Goal: Transaction & Acquisition: Purchase product/service

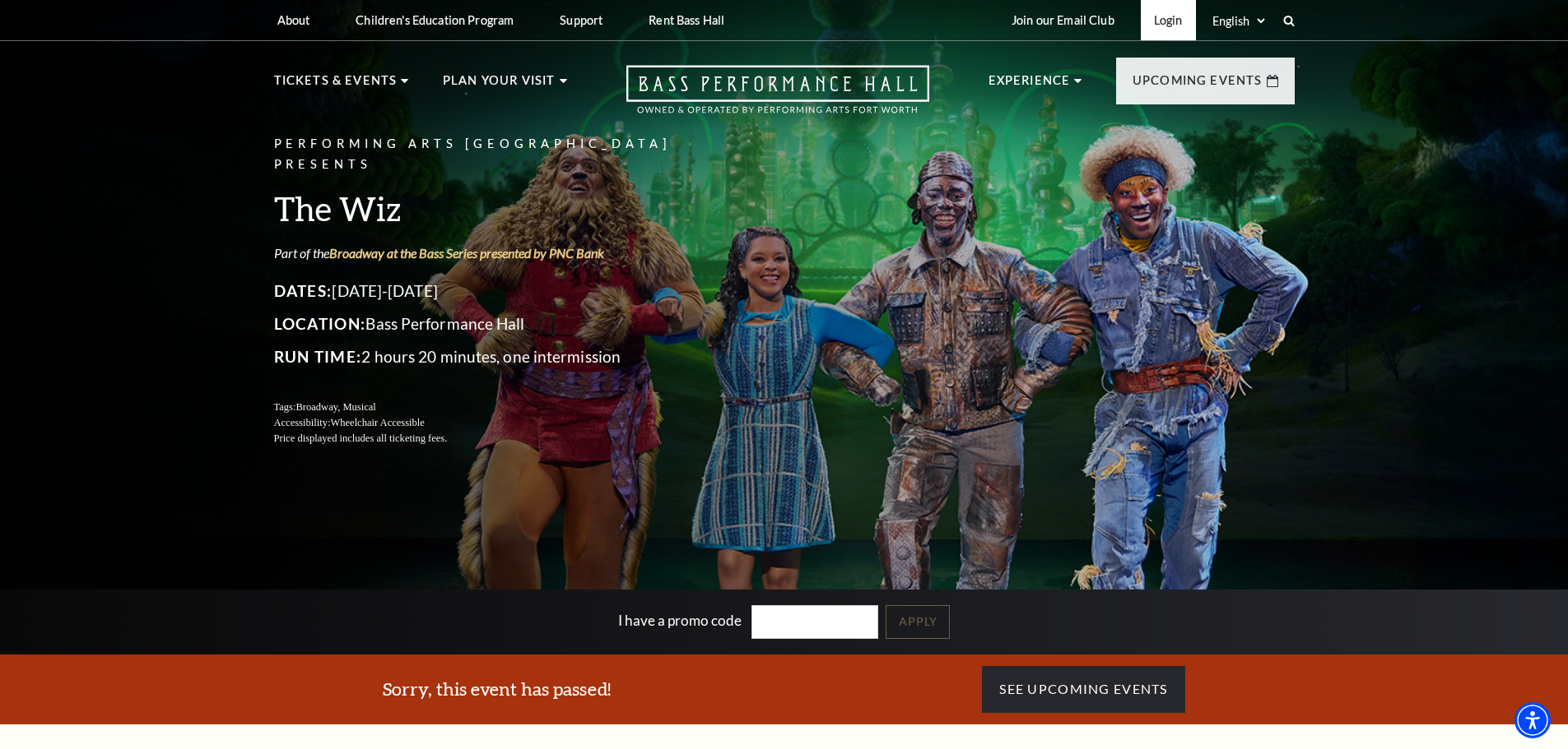
click at [1158, 28] on link "Login" at bounding box center [1169, 20] width 55 height 41
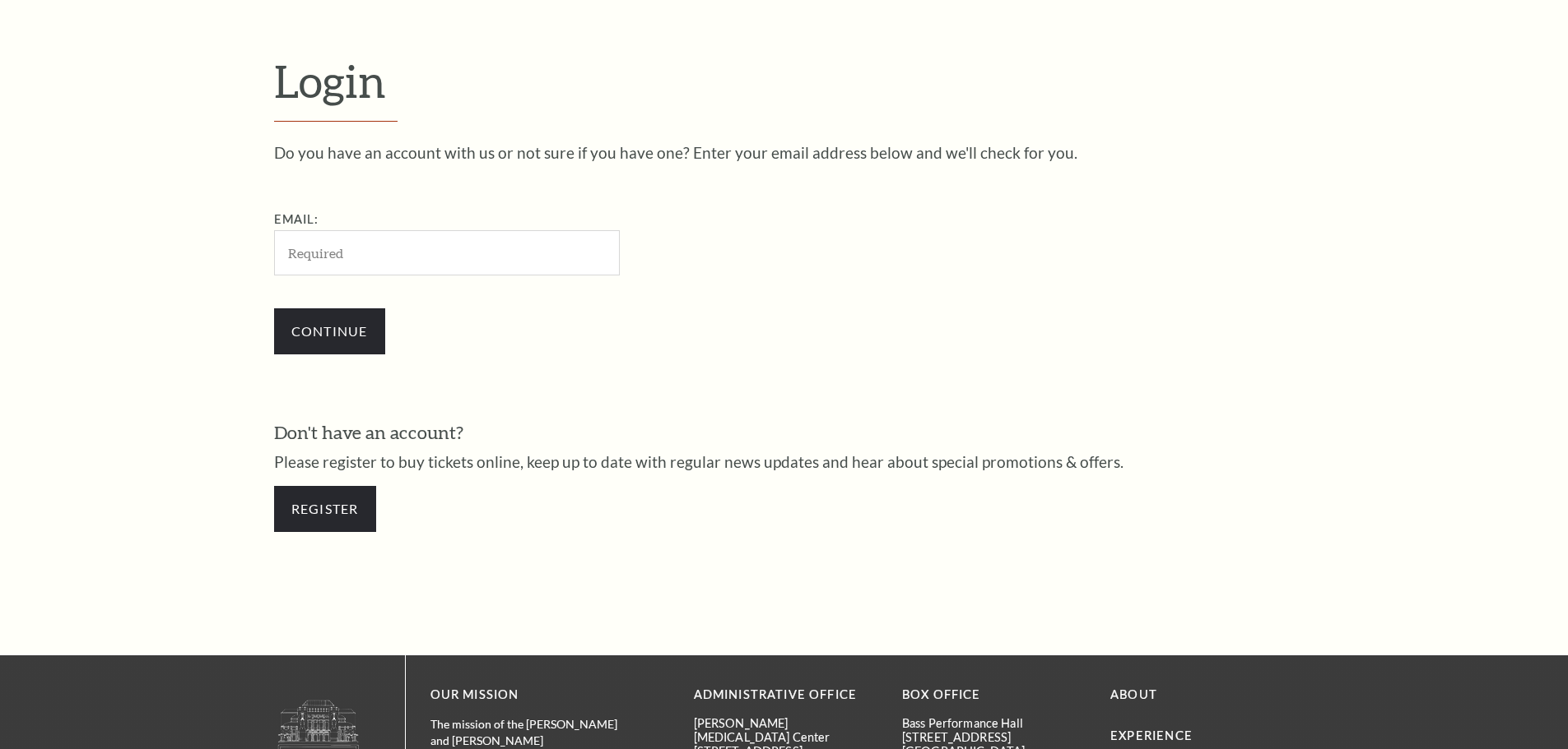
scroll to position [550, 0]
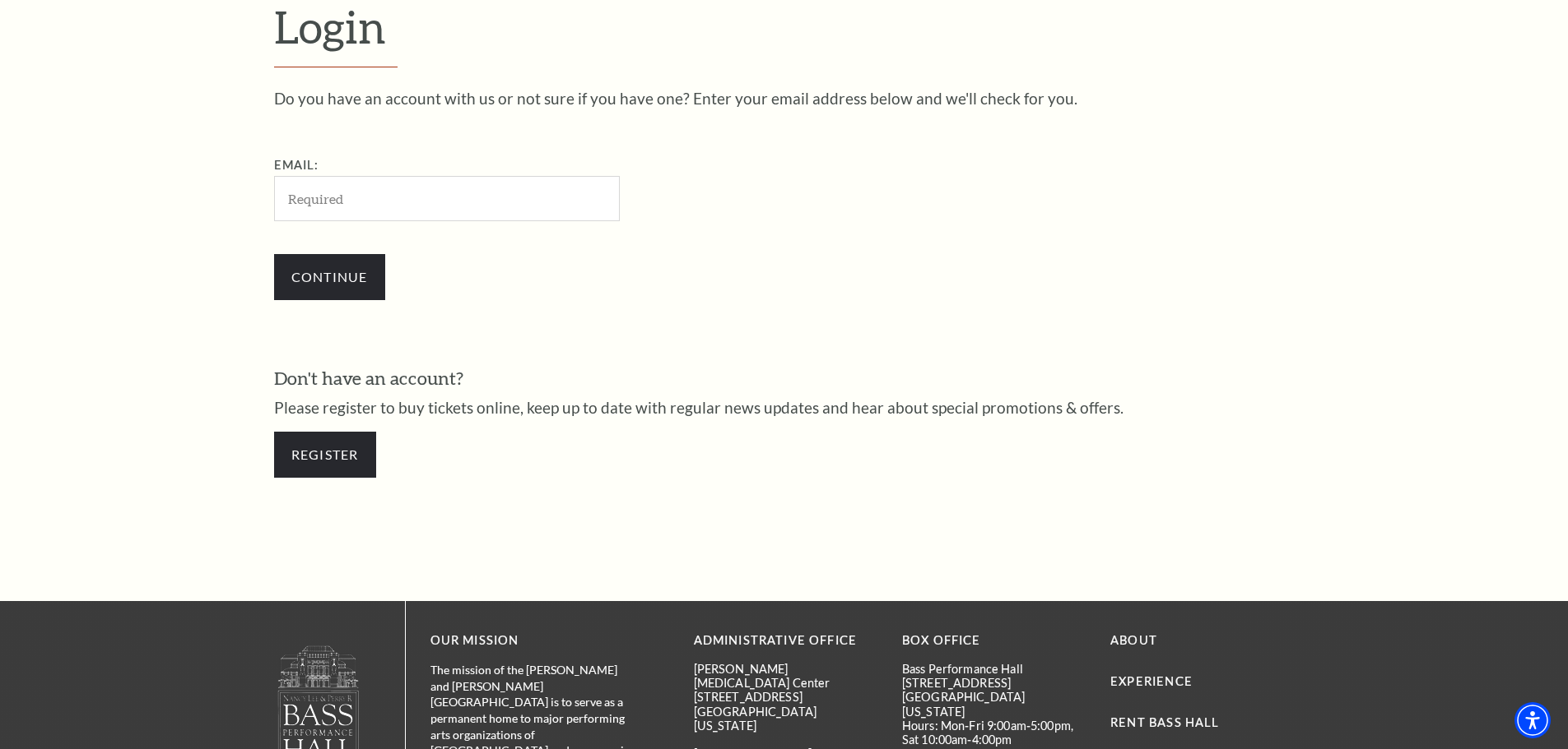
click at [358, 193] on input "Email:" at bounding box center [447, 199] width 345 height 45
type input "jsecord@slatx.us"
click at [330, 285] on input "Continue" at bounding box center [329, 277] width 111 height 46
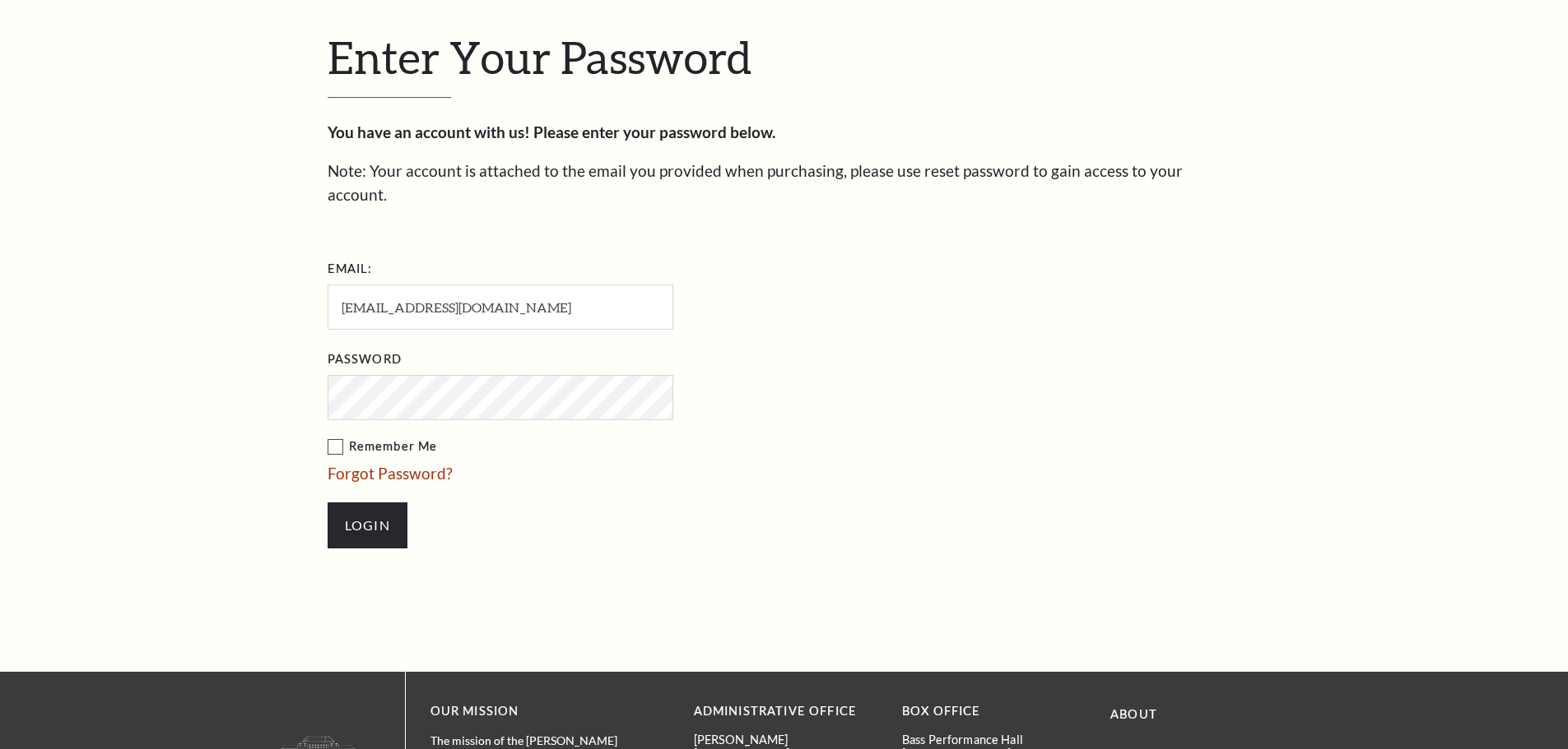
scroll to position [566, 0]
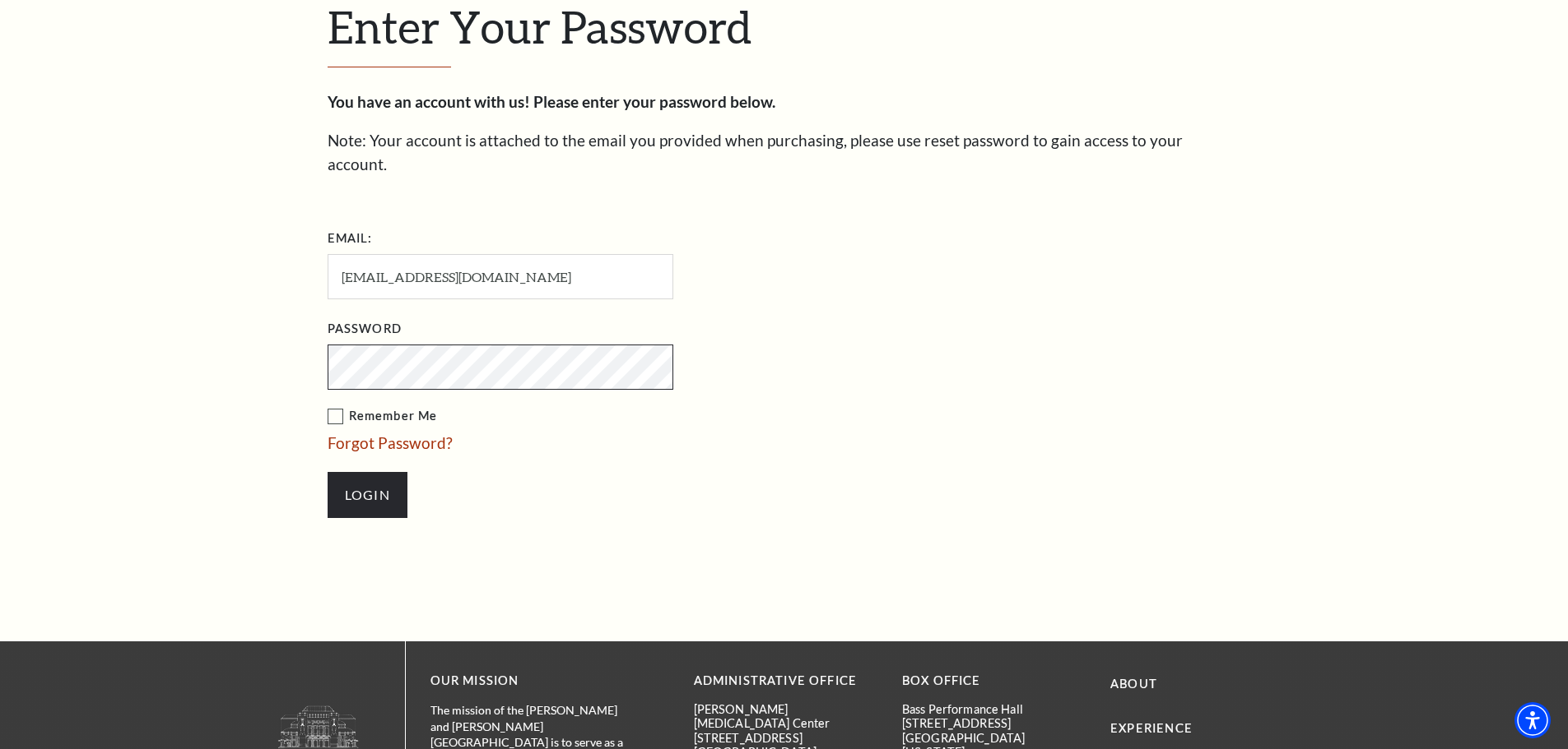
click at [327, 472] on input "Login" at bounding box center [367, 495] width 79 height 46
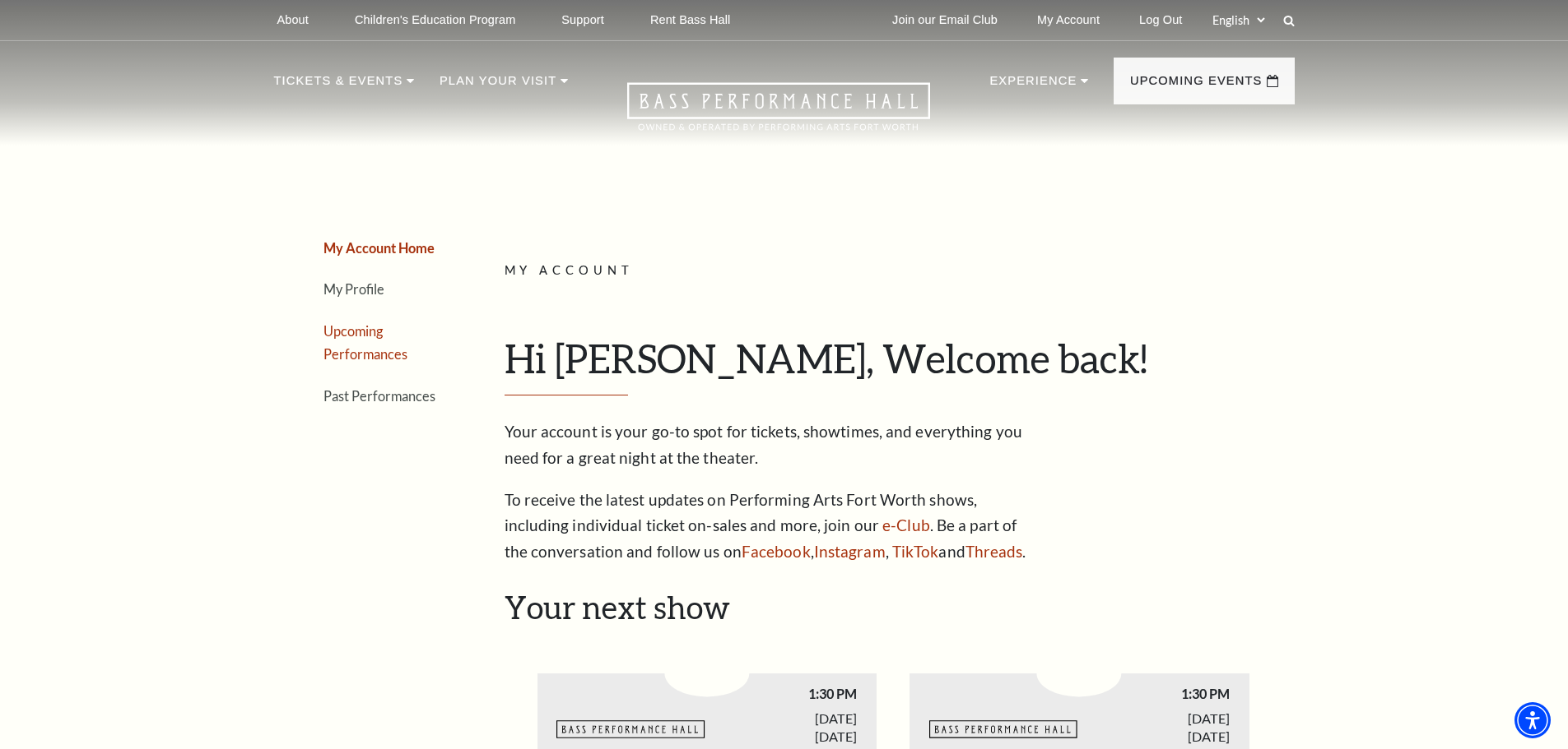
click at [370, 338] on link "Upcoming Performances" at bounding box center [365, 343] width 84 height 40
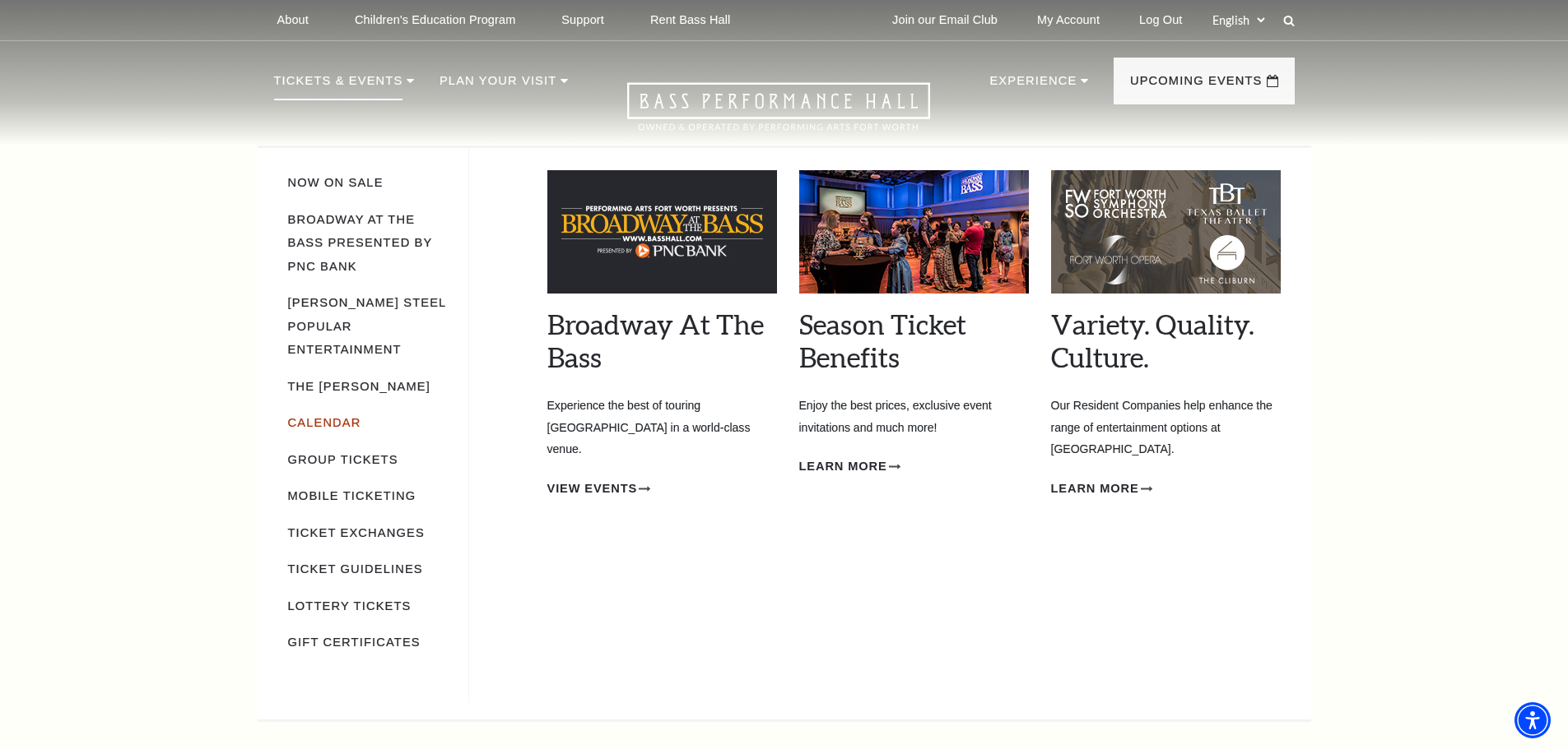
click at [326, 416] on link "Calendar" at bounding box center [324, 423] width 73 height 13
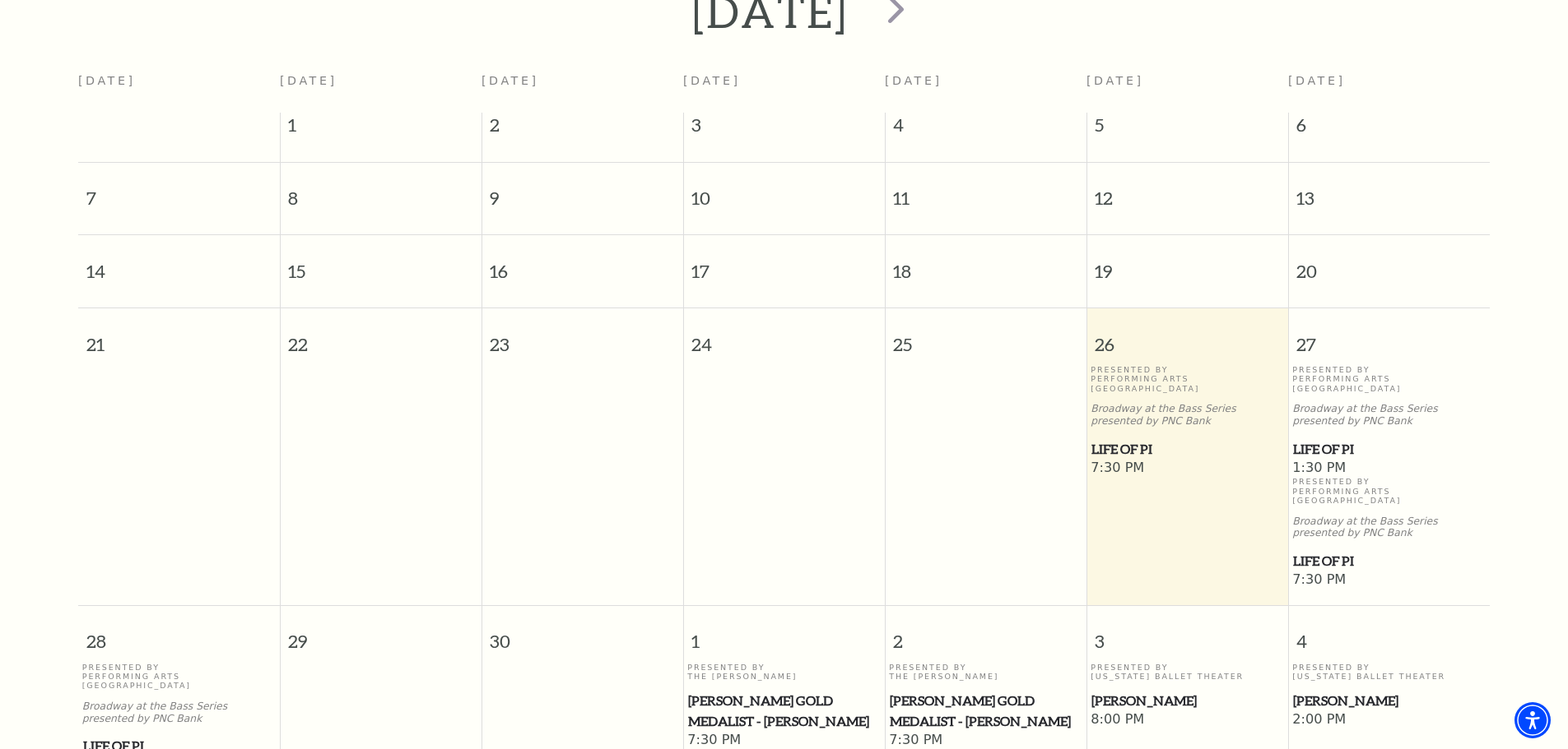
scroll to position [310, 0]
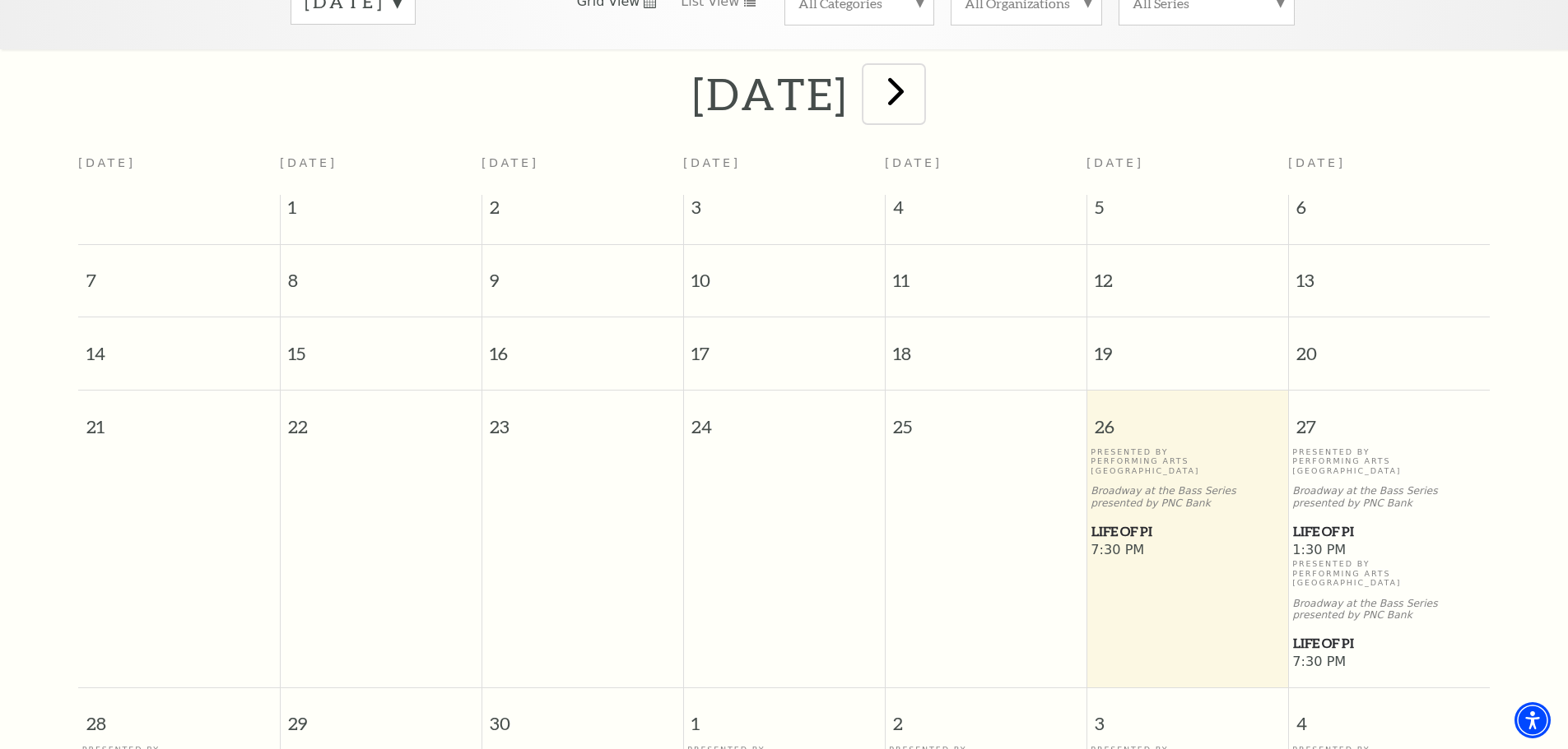
click at [920, 83] on span "next" at bounding box center [896, 91] width 47 height 47
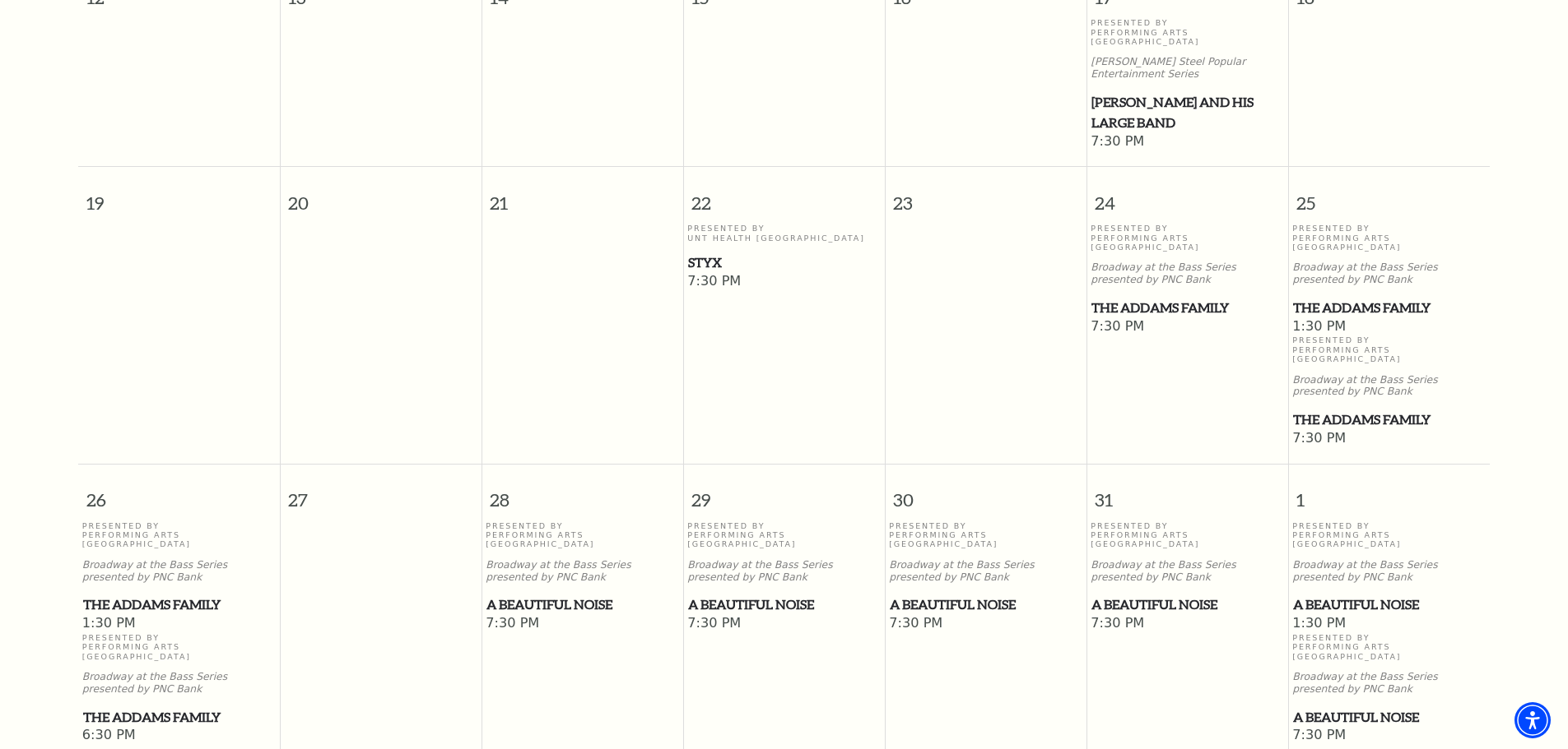
scroll to position [968, 0]
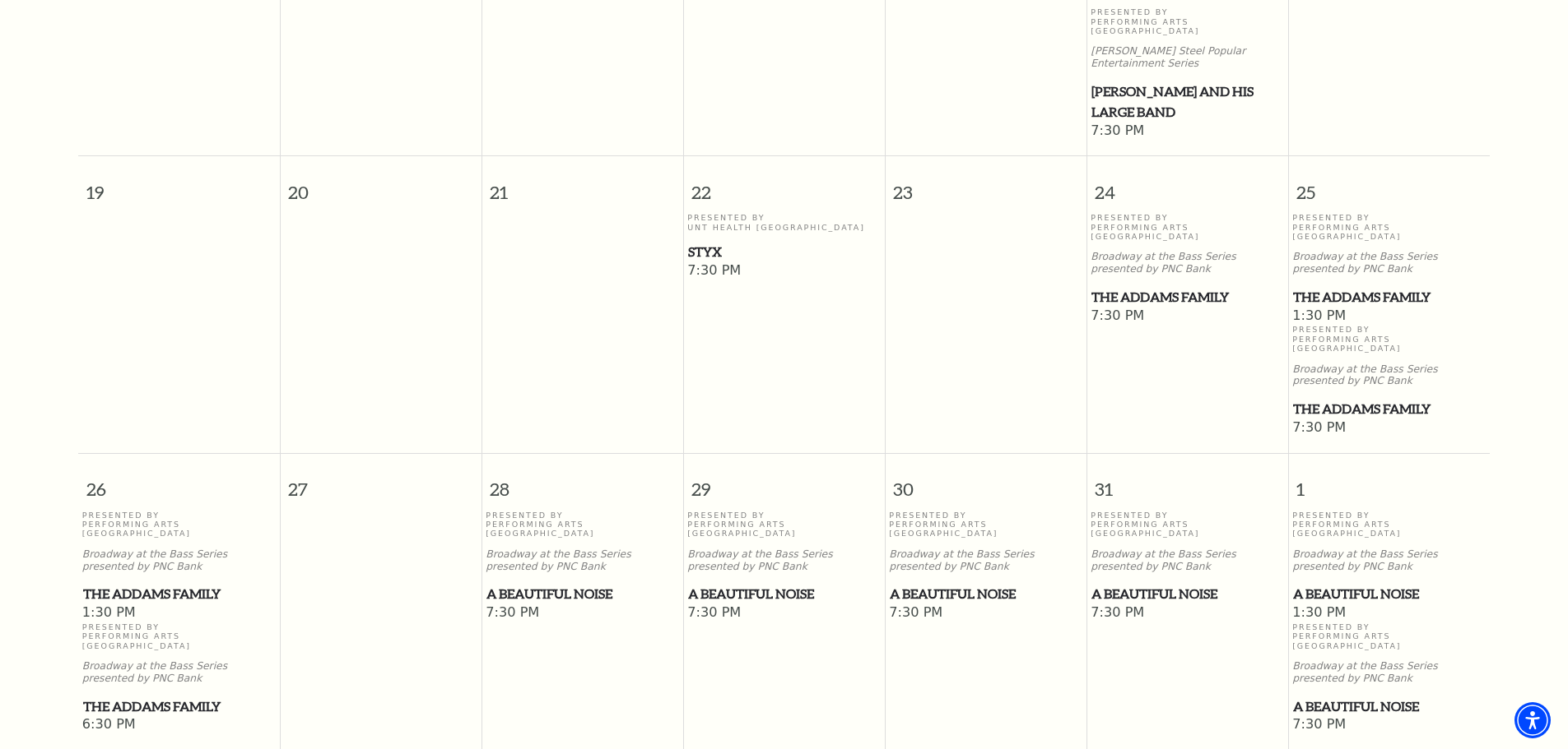
click at [155, 584] on span "The Addams Family" at bounding box center [179, 595] width 192 height 21
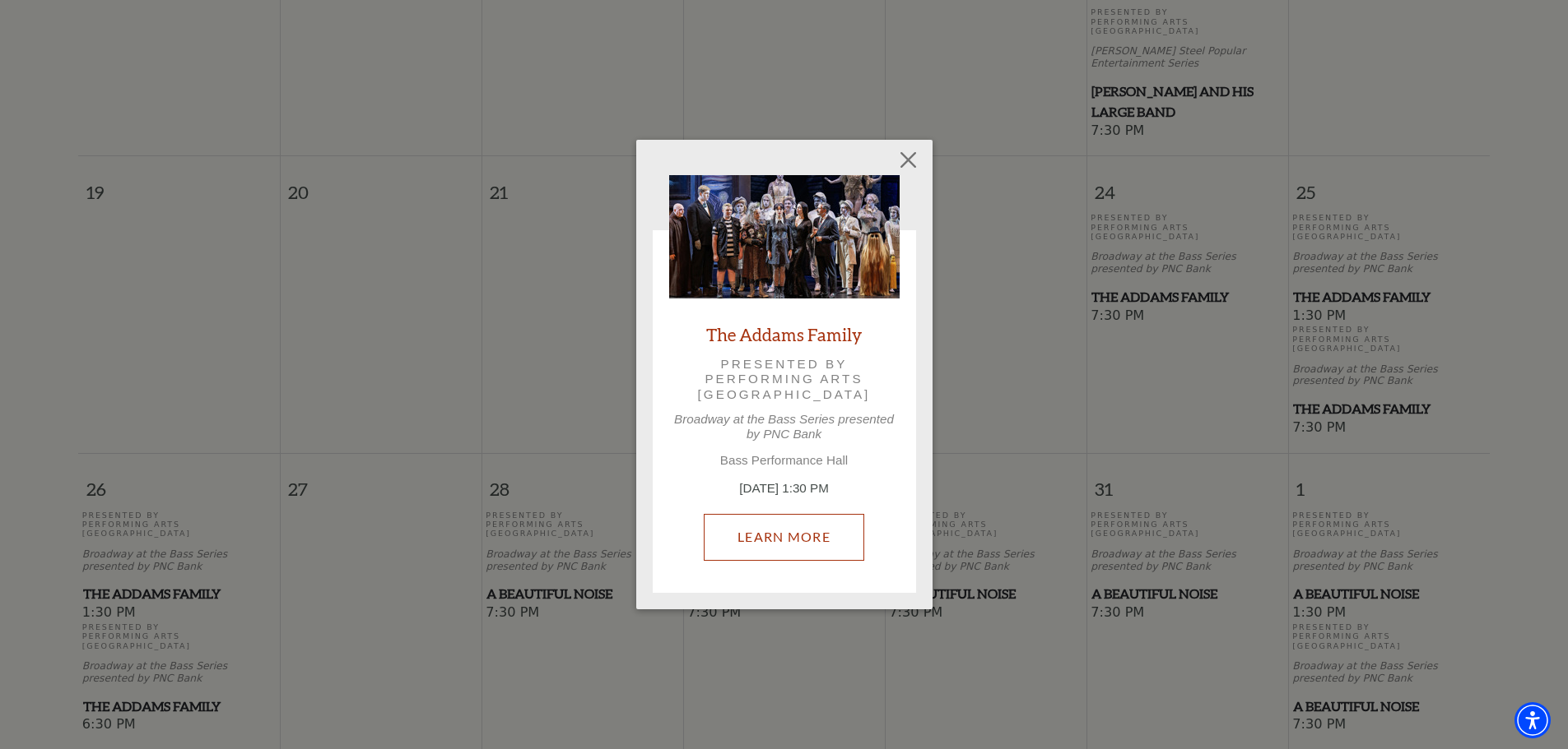
click at [800, 548] on link "Learn More" at bounding box center [784, 537] width 161 height 46
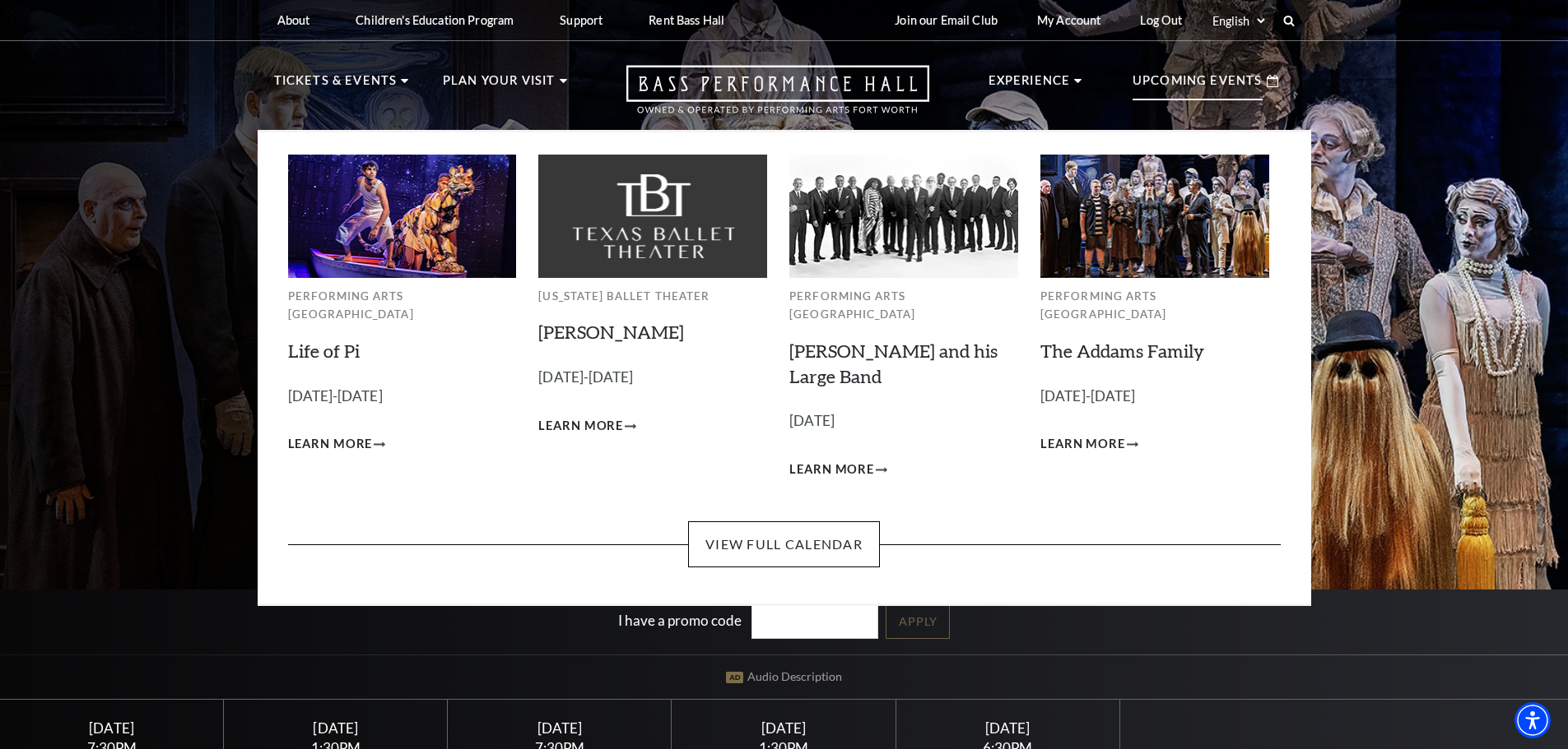
click at [1179, 96] on p "Upcoming Events" at bounding box center [1197, 85] width 130 height 29
click at [1116, 340] on link "The Addams Family" at bounding box center [1121, 350] width 164 height 22
click at [1125, 244] on img at bounding box center [1154, 217] width 229 height 123
click at [1119, 340] on link "The Addams Family" at bounding box center [1121, 350] width 164 height 22
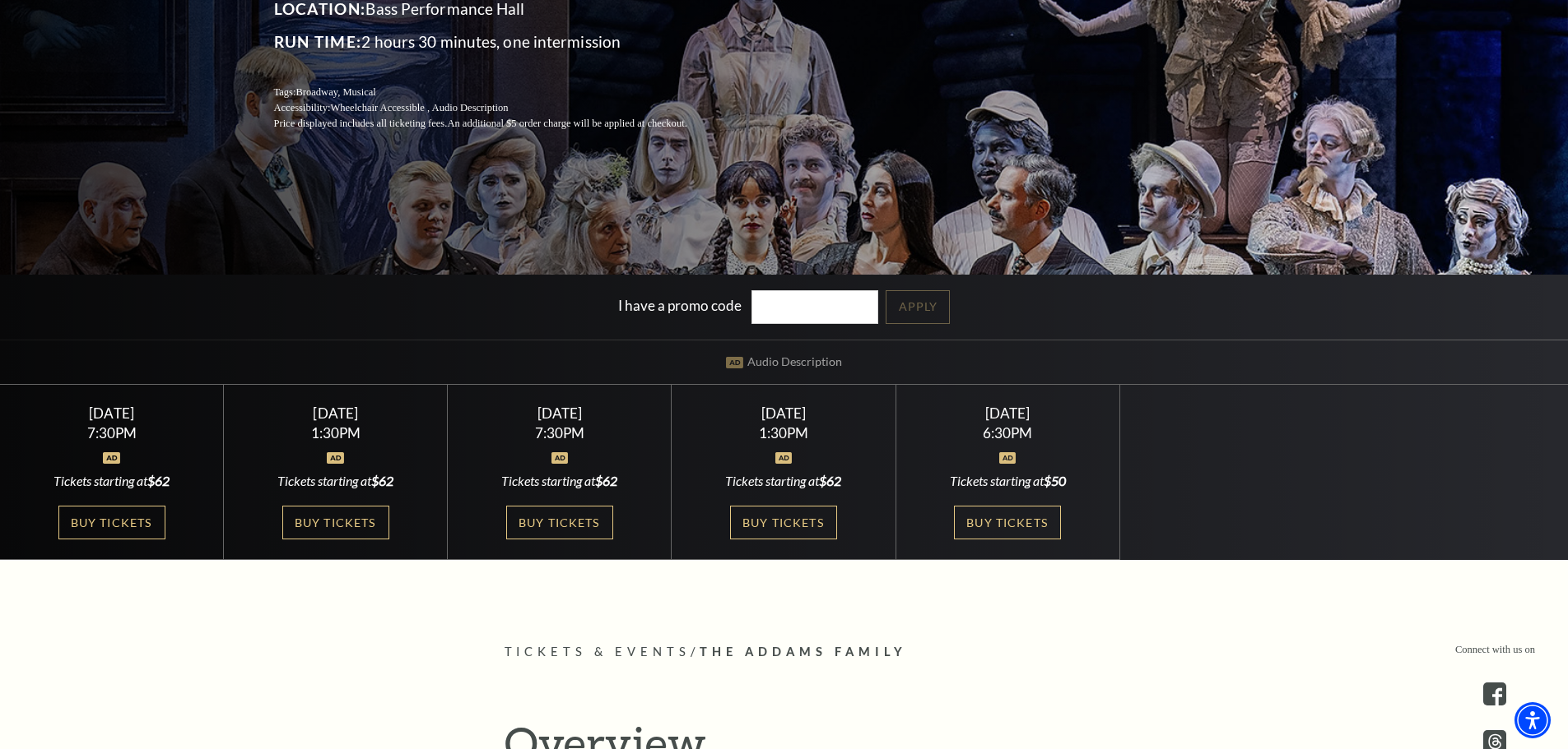
scroll to position [329, 0]
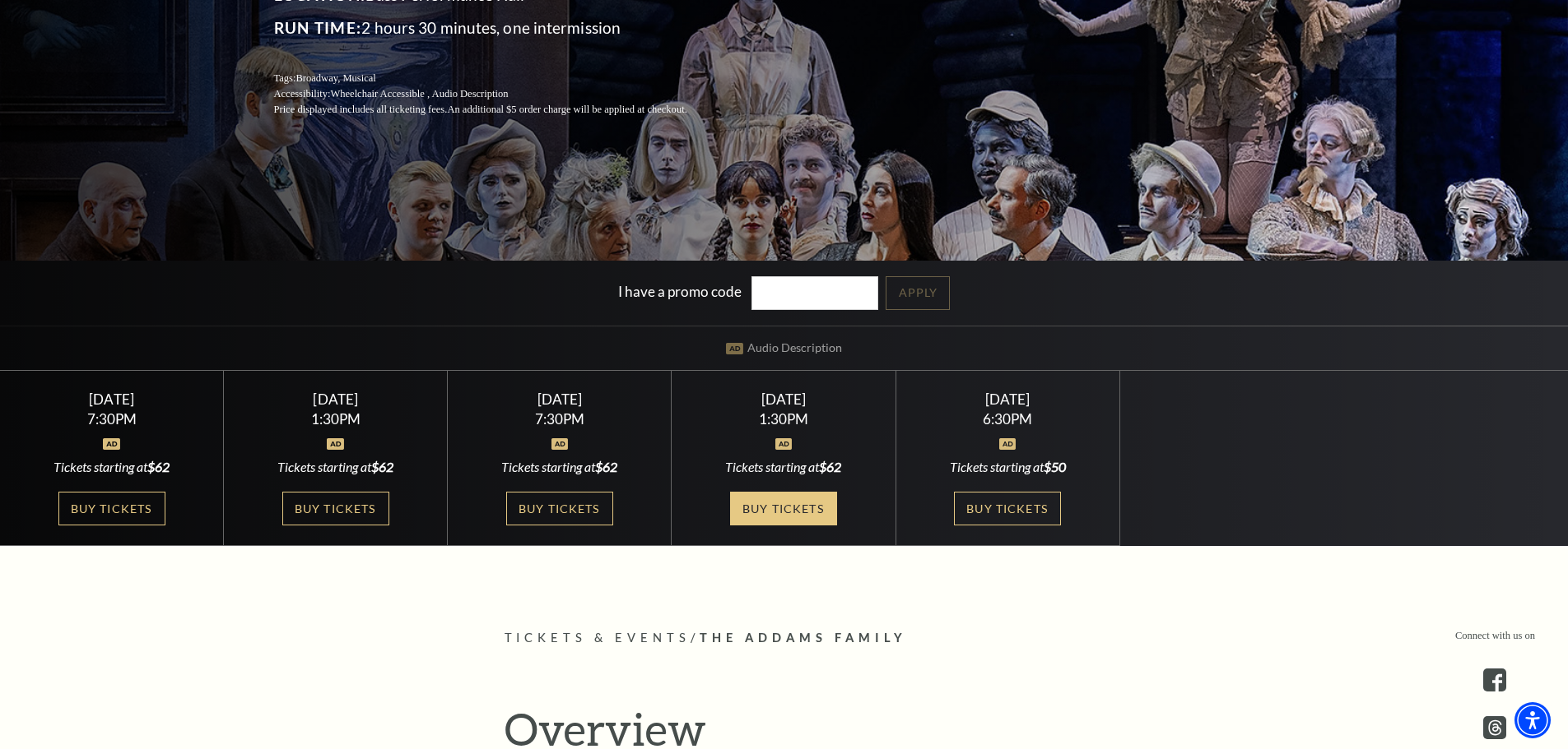
click at [768, 512] on link "Buy Tickets" at bounding box center [784, 509] width 107 height 34
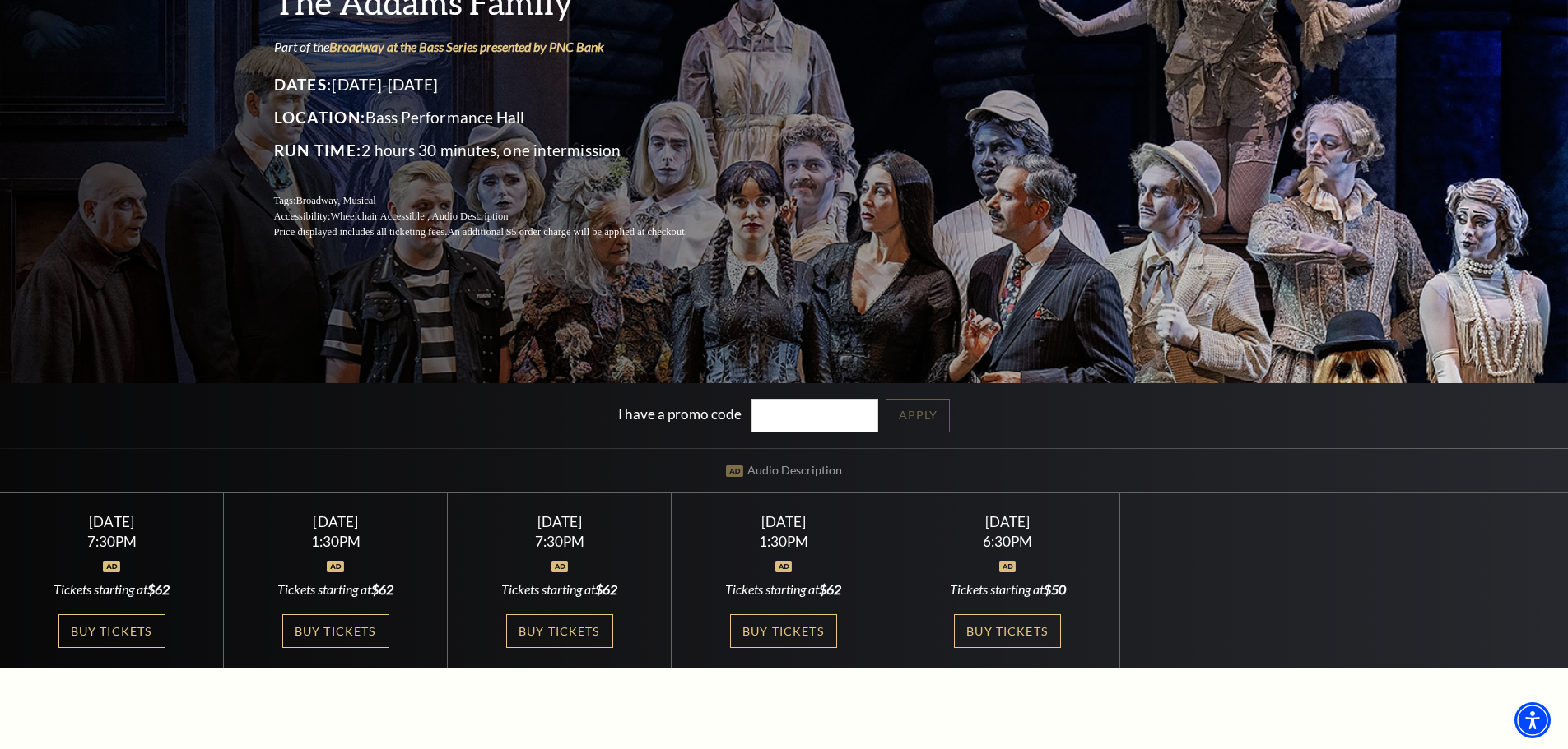
scroll to position [0, 0]
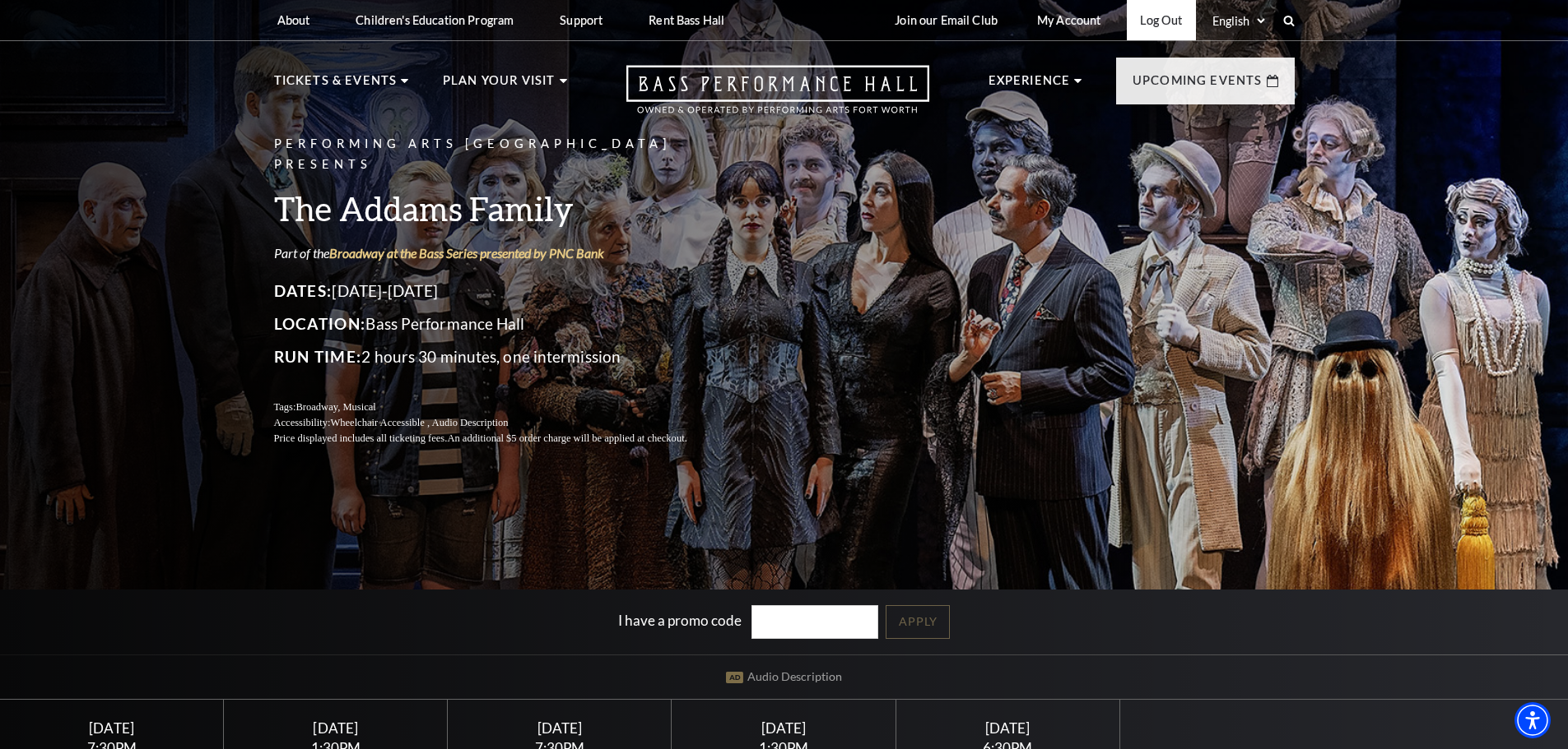
click at [1172, 16] on link "Log Out" at bounding box center [1161, 20] width 68 height 41
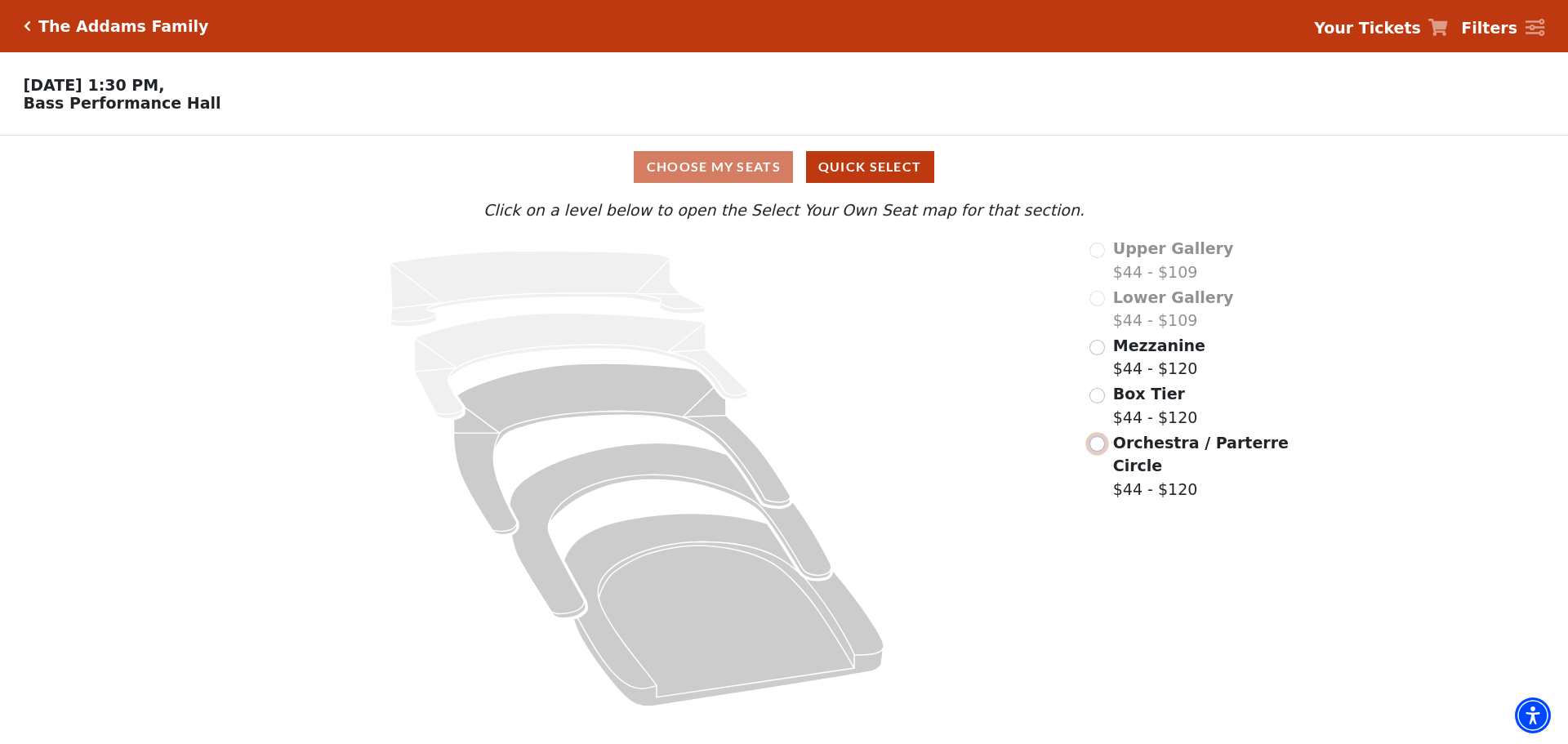
click at [1099, 452] on input "Orchestra / Parterre Circle$44 - $120\a" at bounding box center [1097, 443] width 16 height 16
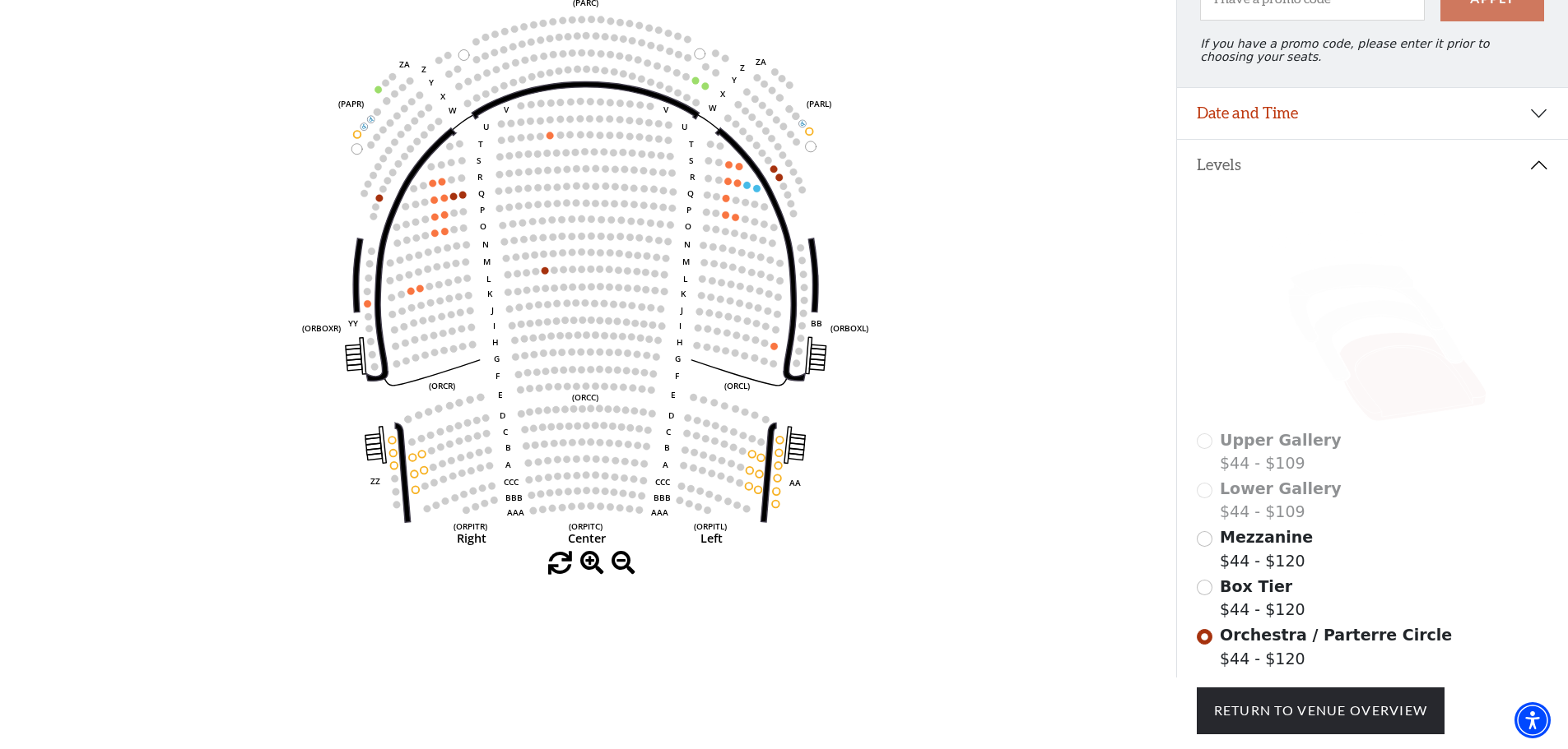
scroll to position [241, 0]
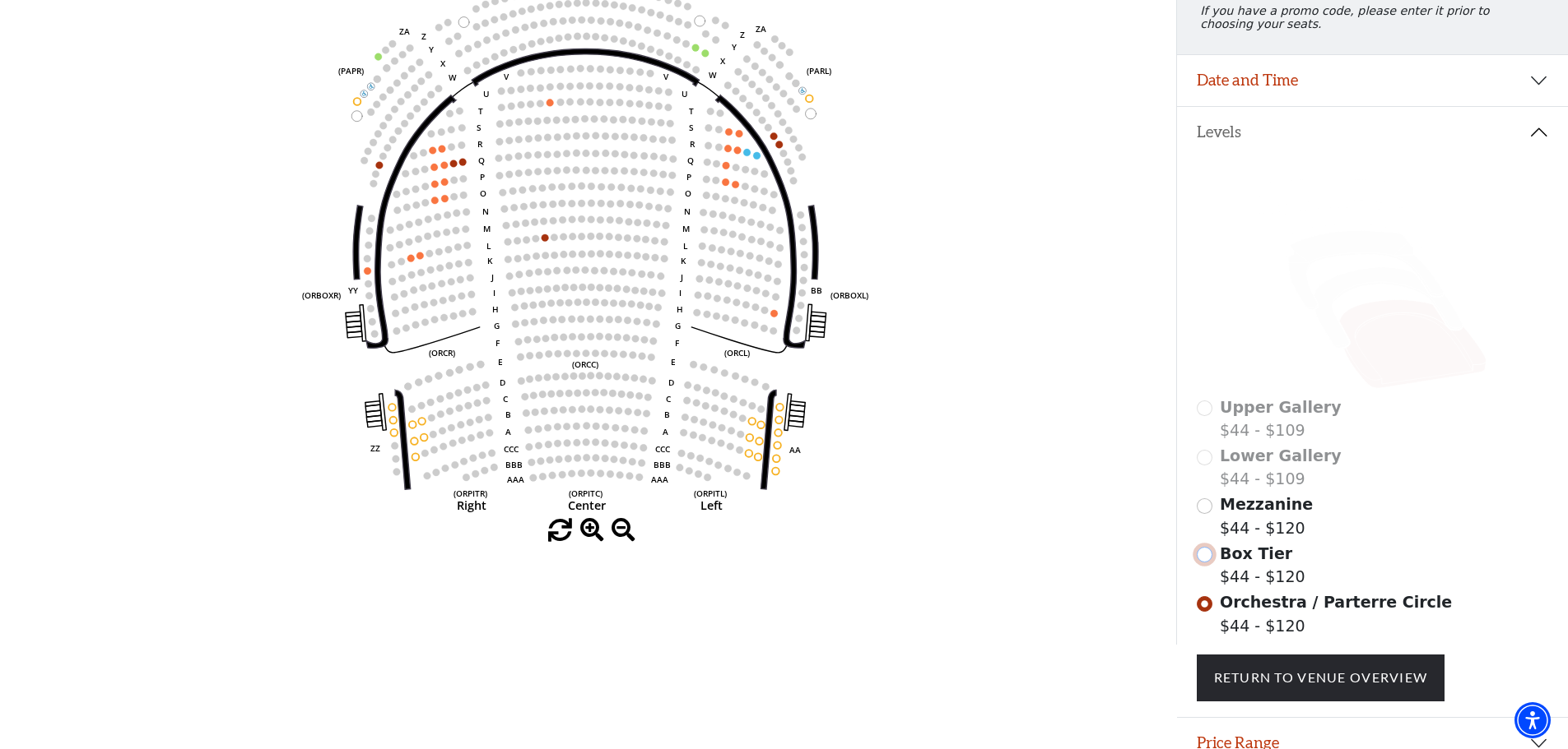
click at [1205, 563] on input "Box Tier$44 - $120\a" at bounding box center [1205, 554] width 16 height 16
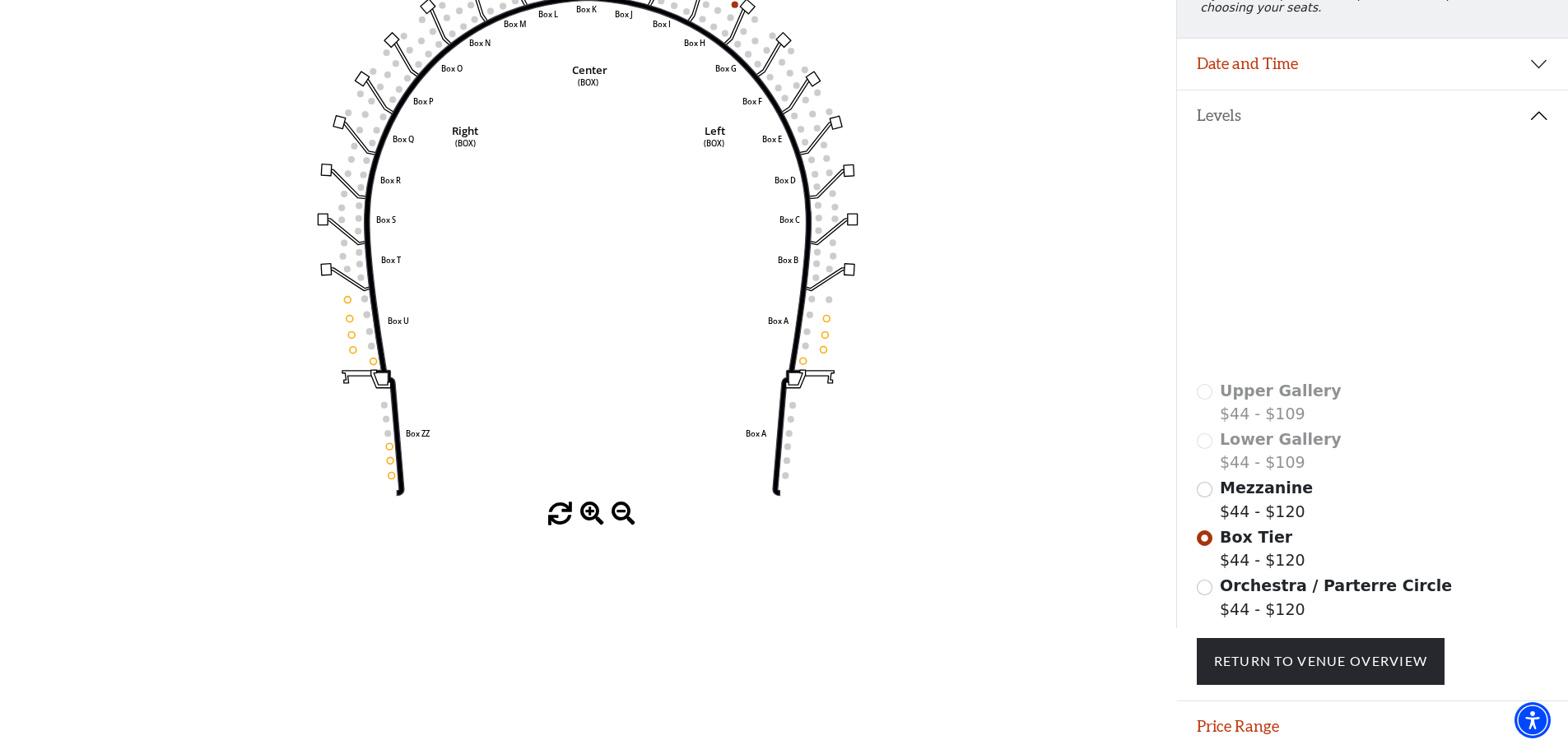
scroll to position [323, 0]
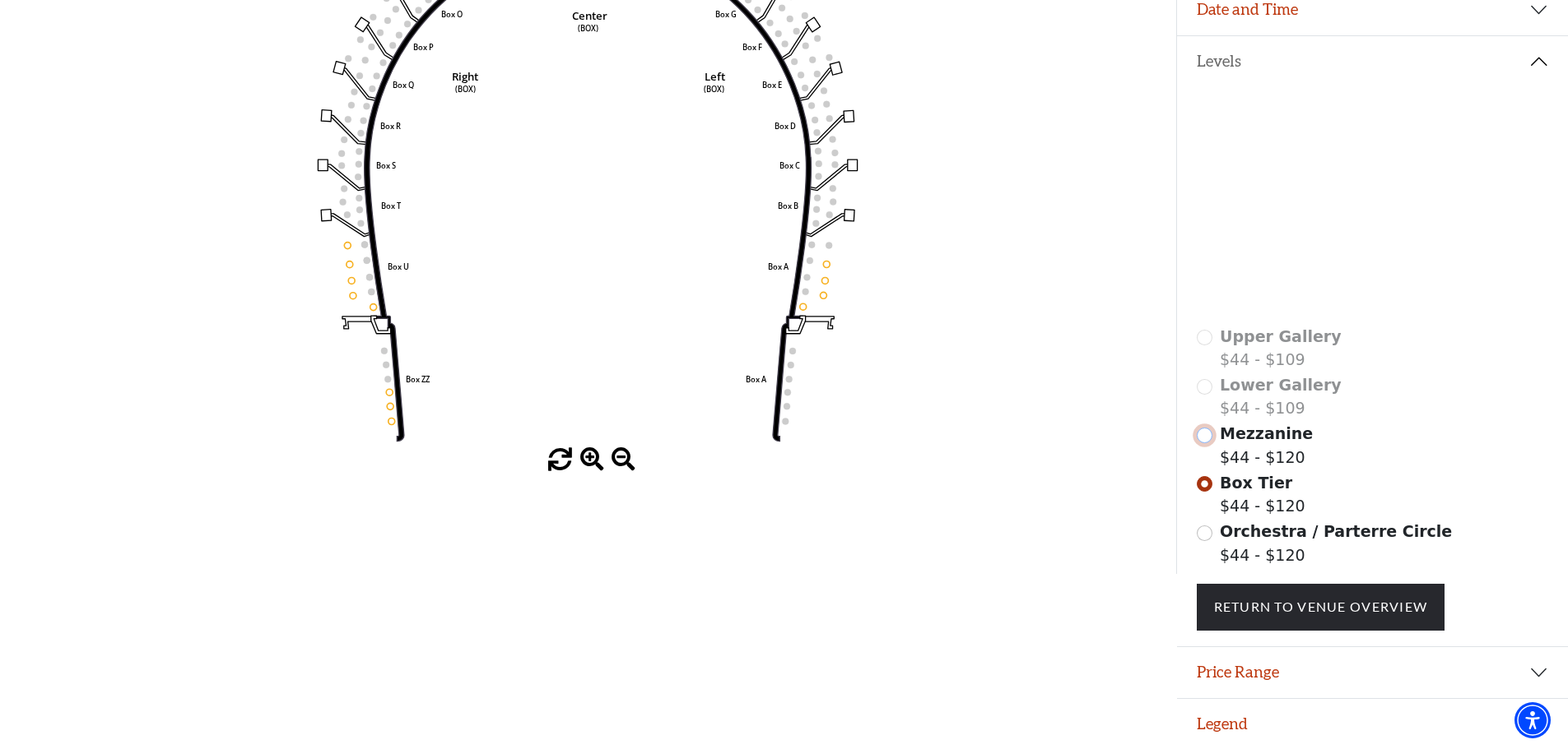
click at [1204, 439] on input "Mezzanine$44 - $120\a" at bounding box center [1205, 435] width 16 height 16
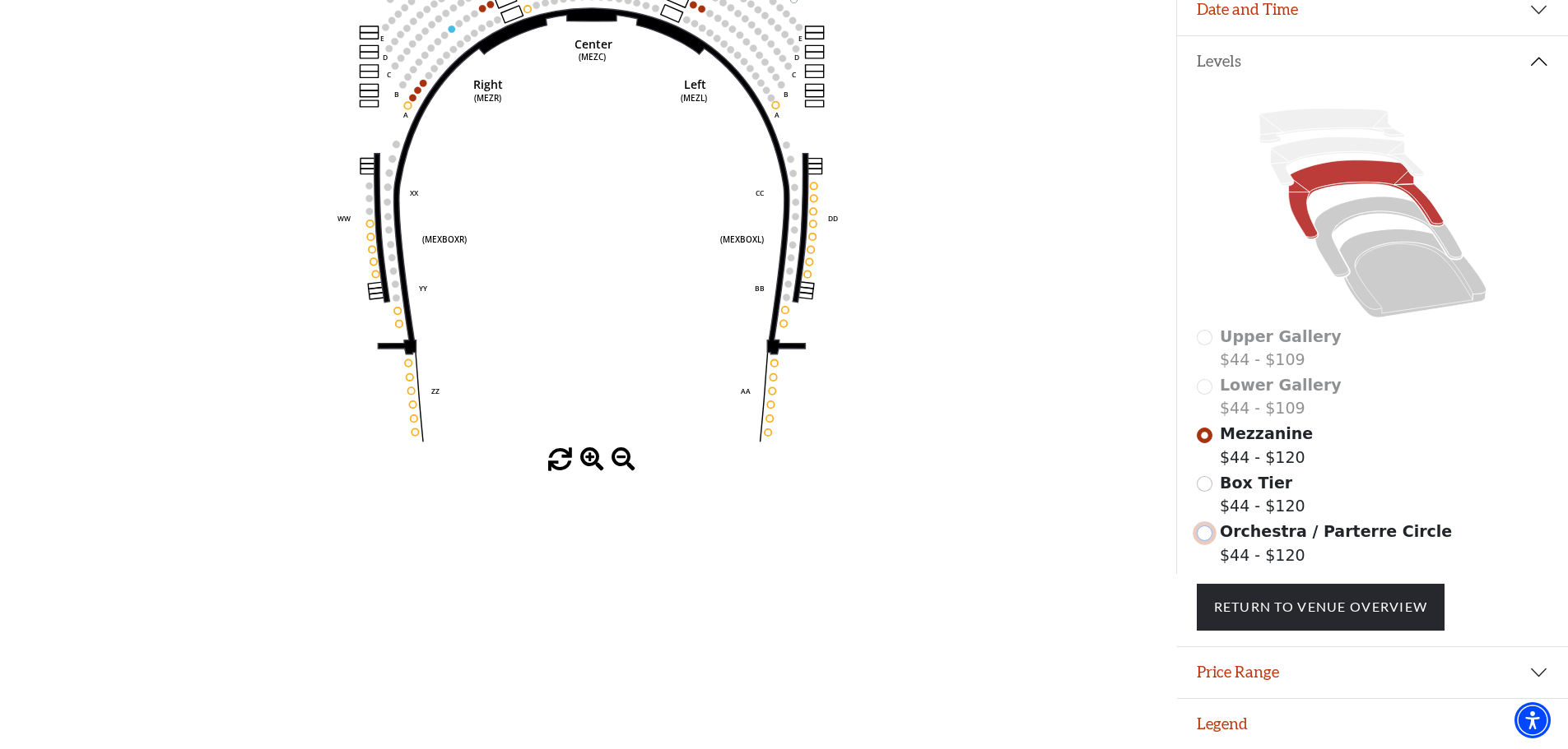
click at [1207, 534] on input "Orchestra / Parterre Circle$44 - $120\a" at bounding box center [1205, 533] width 16 height 16
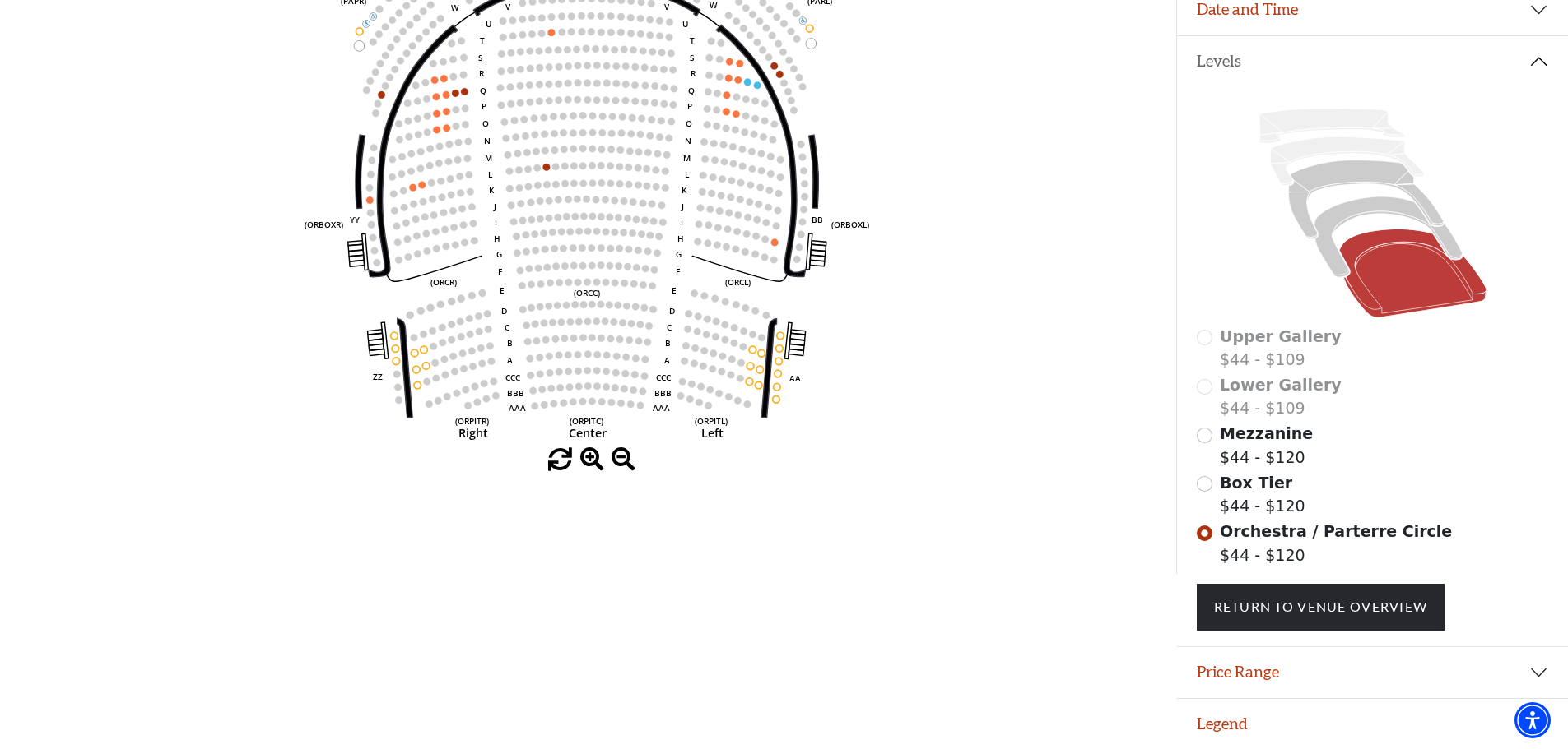
click at [594, 454] on span at bounding box center [591, 460] width 24 height 24
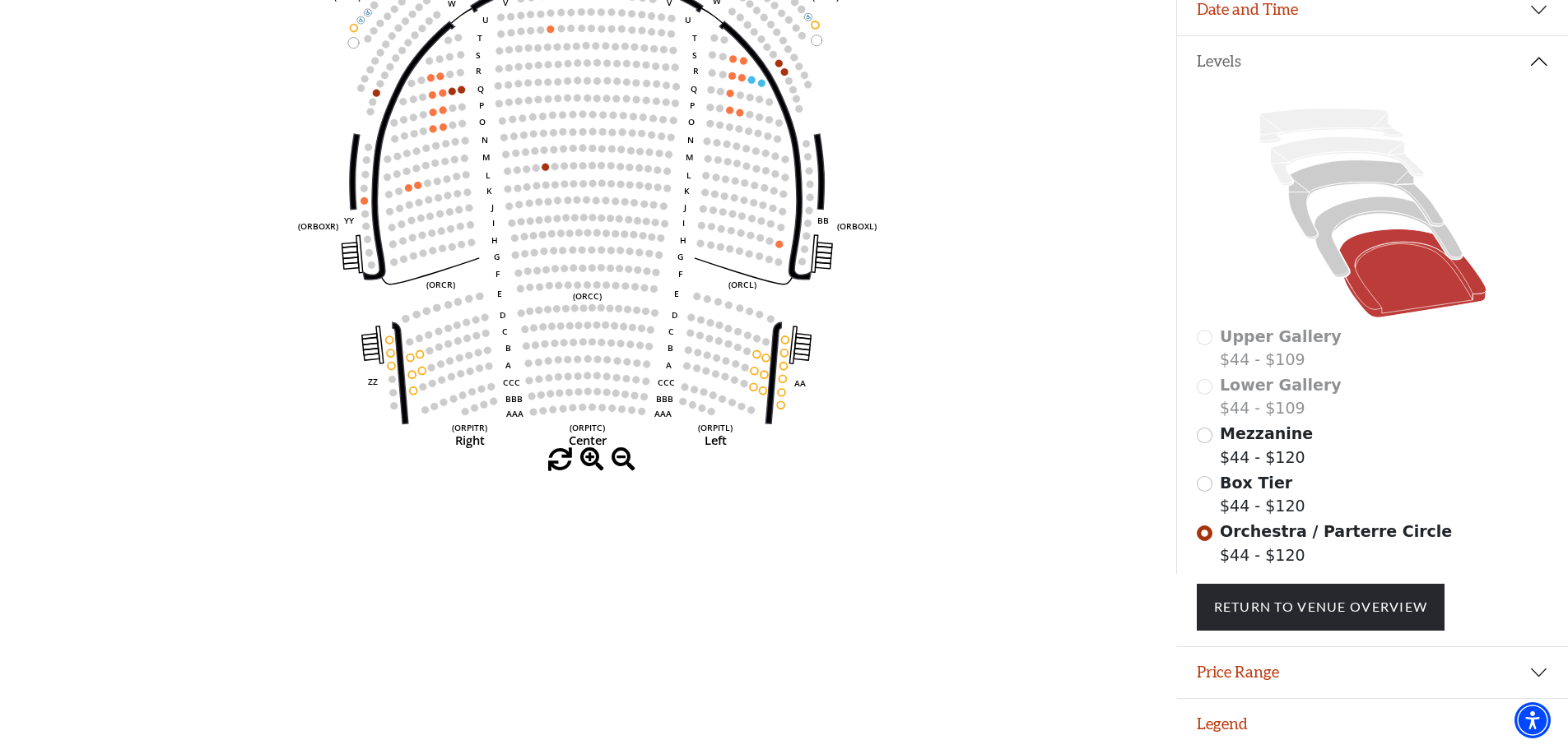
click at [594, 454] on span at bounding box center [591, 460] width 24 height 24
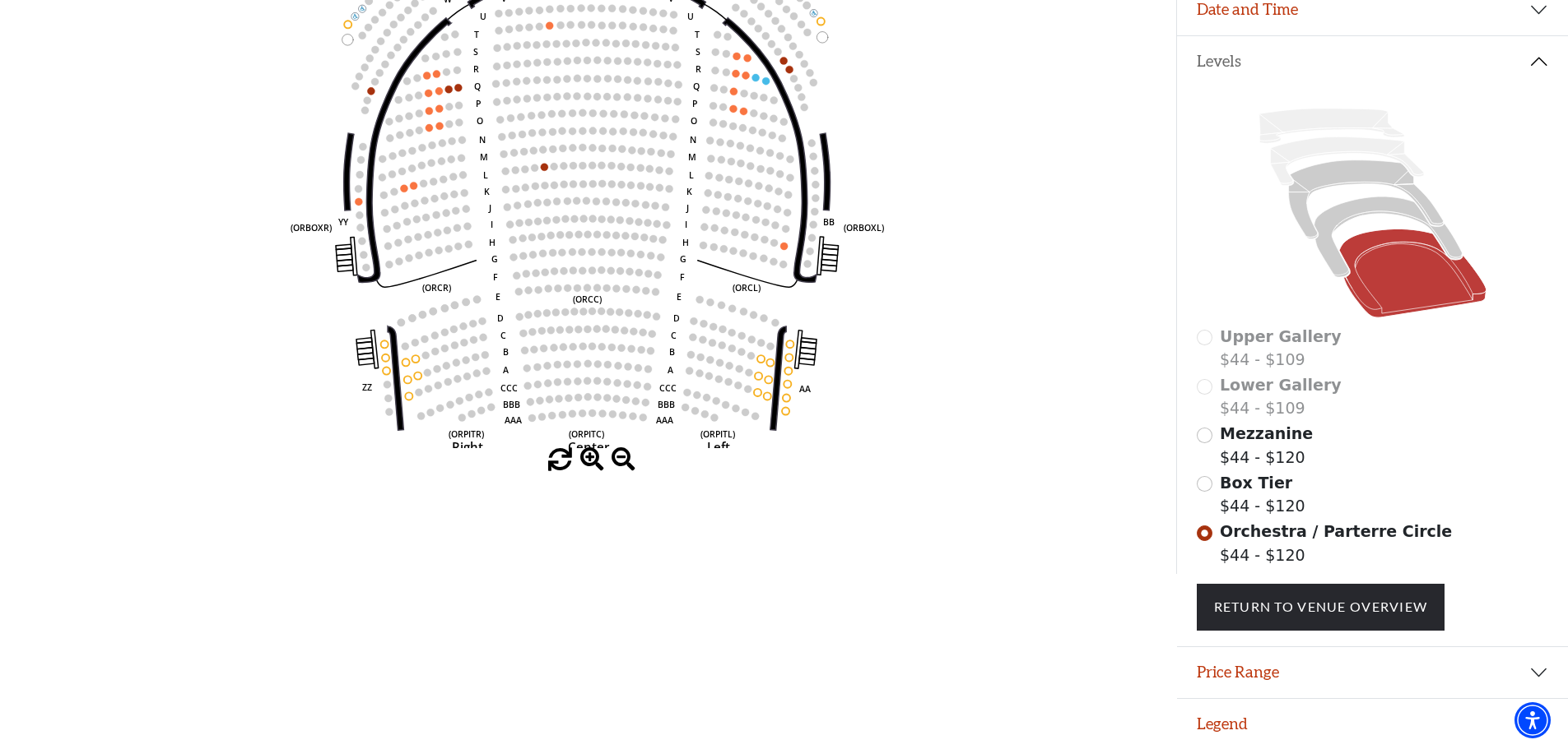
click at [594, 454] on span at bounding box center [591, 460] width 24 height 24
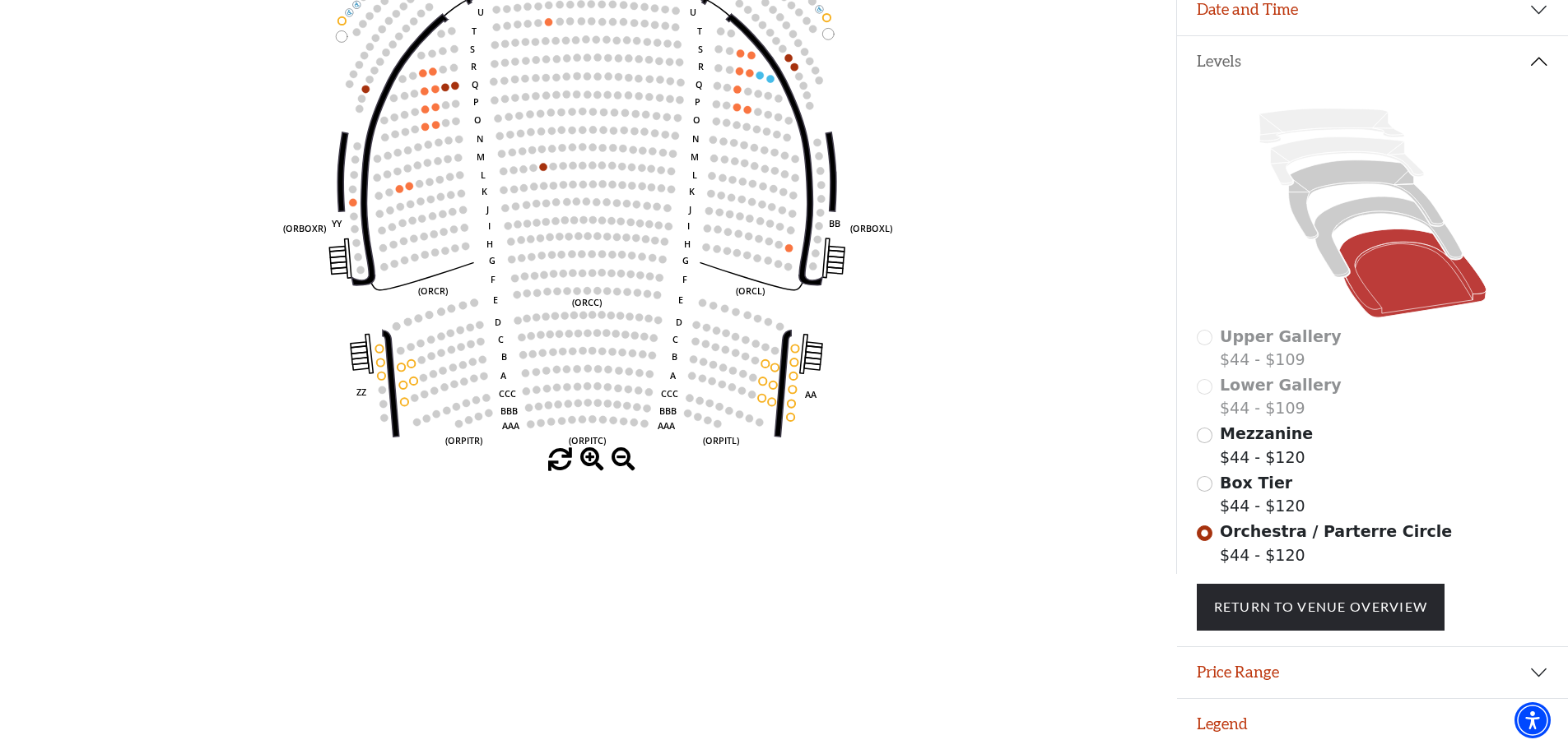
click at [594, 454] on span at bounding box center [591, 460] width 24 height 24
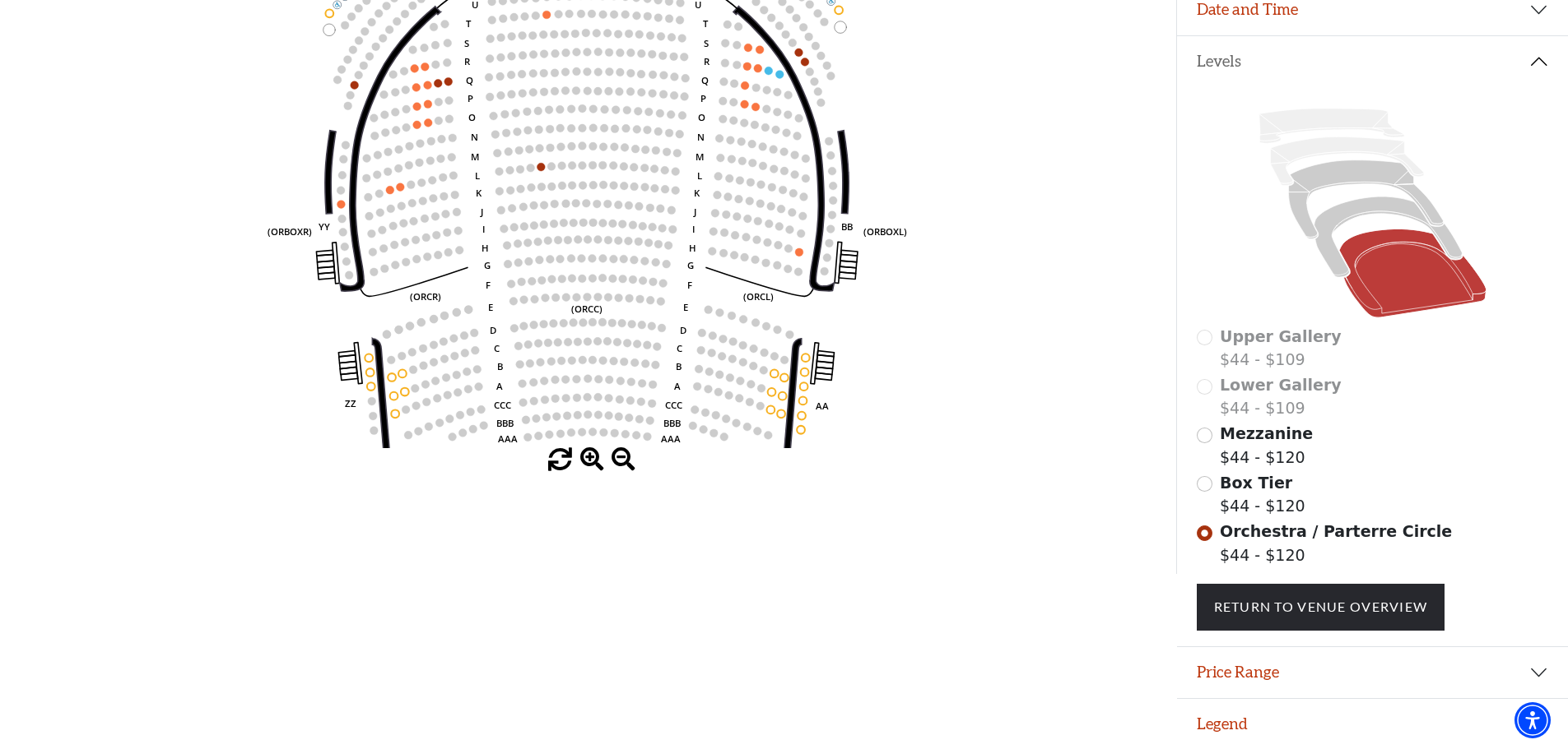
click at [594, 454] on span at bounding box center [591, 460] width 24 height 24
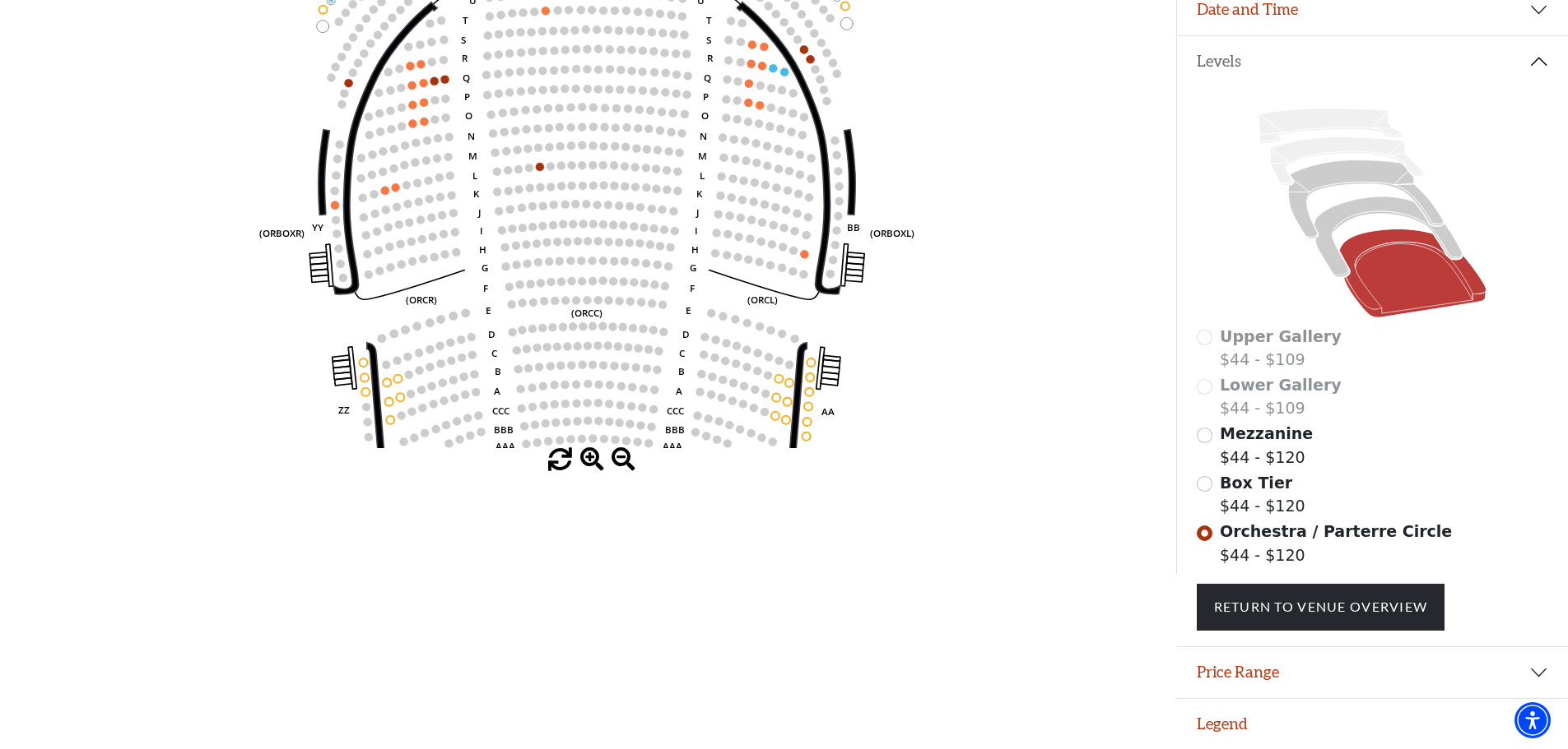
click at [594, 454] on span at bounding box center [591, 460] width 24 height 24
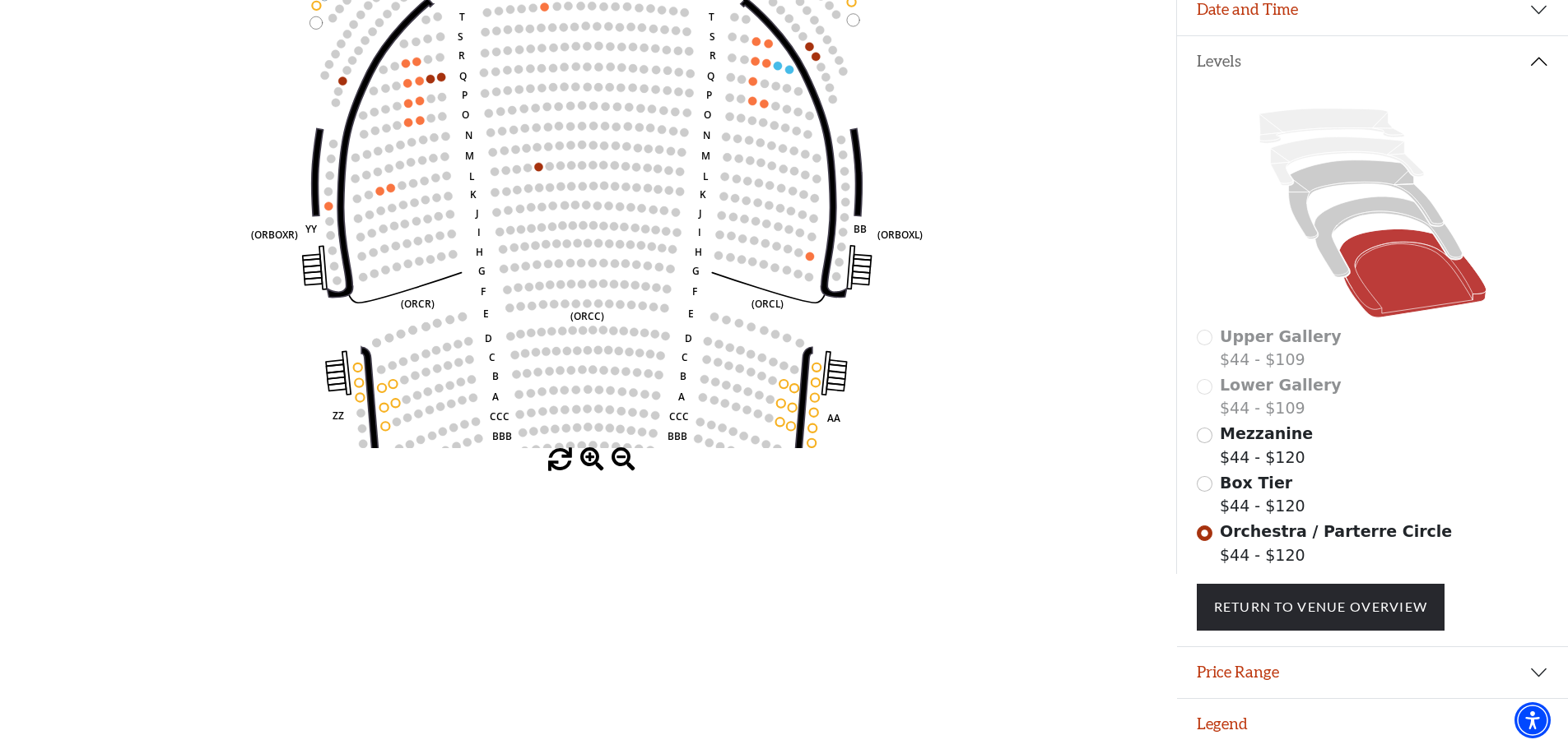
click at [594, 454] on span at bounding box center [591, 460] width 24 height 24
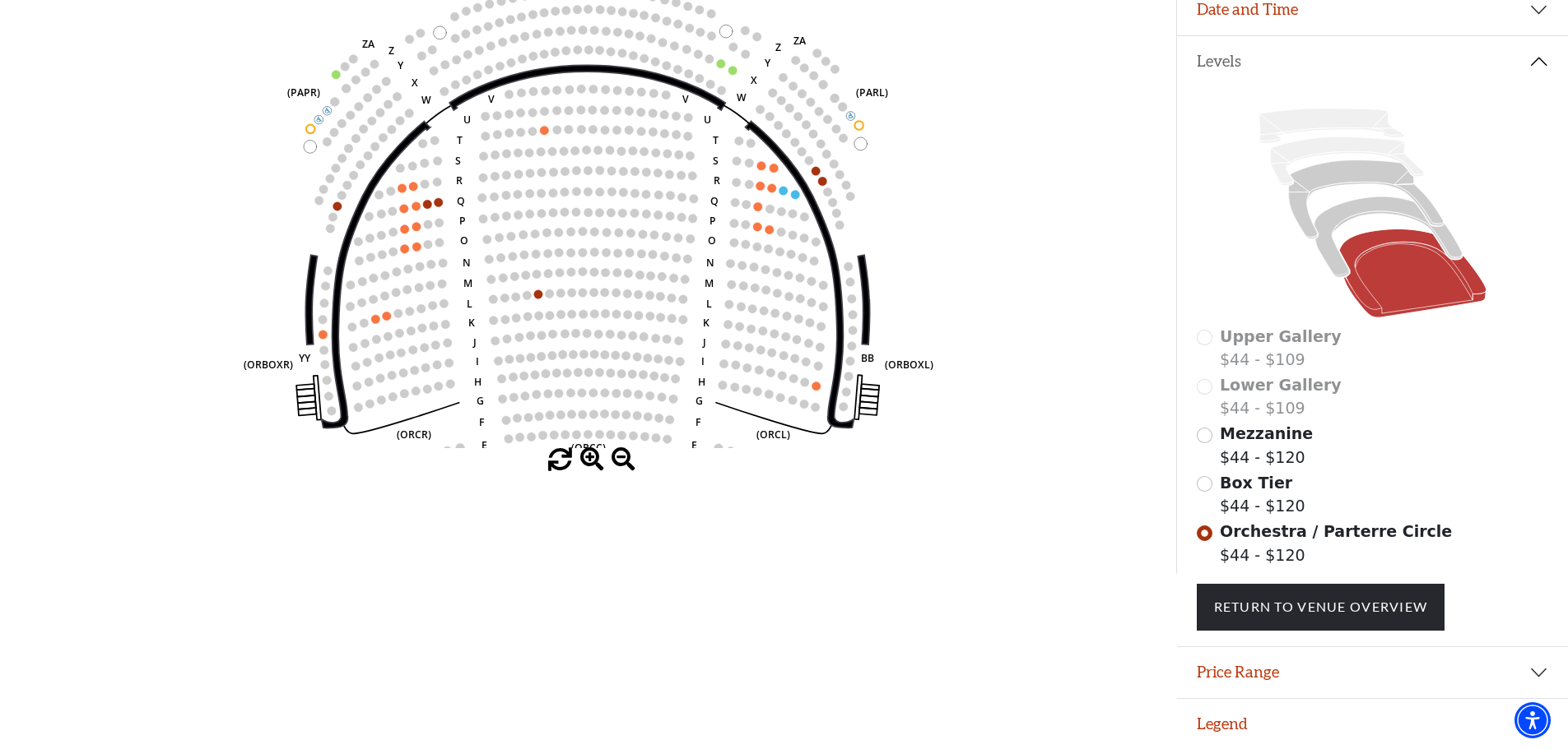
drag, startPoint x: 620, startPoint y: 275, endPoint x: 621, endPoint y: 402, distance: 127.0
click at [621, 402] on icon "Left (ORPITL) Right (ORPITR) Center (ORPITC) ZZ AA YY BB ZA ZA (ORCL) (ORCR) (O…" at bounding box center [588, 168] width 1059 height 560
click at [913, 438] on html "Skip to main content Enable accessibility for low vision Open the accessibility…" at bounding box center [784, 62] width 1568 height 749
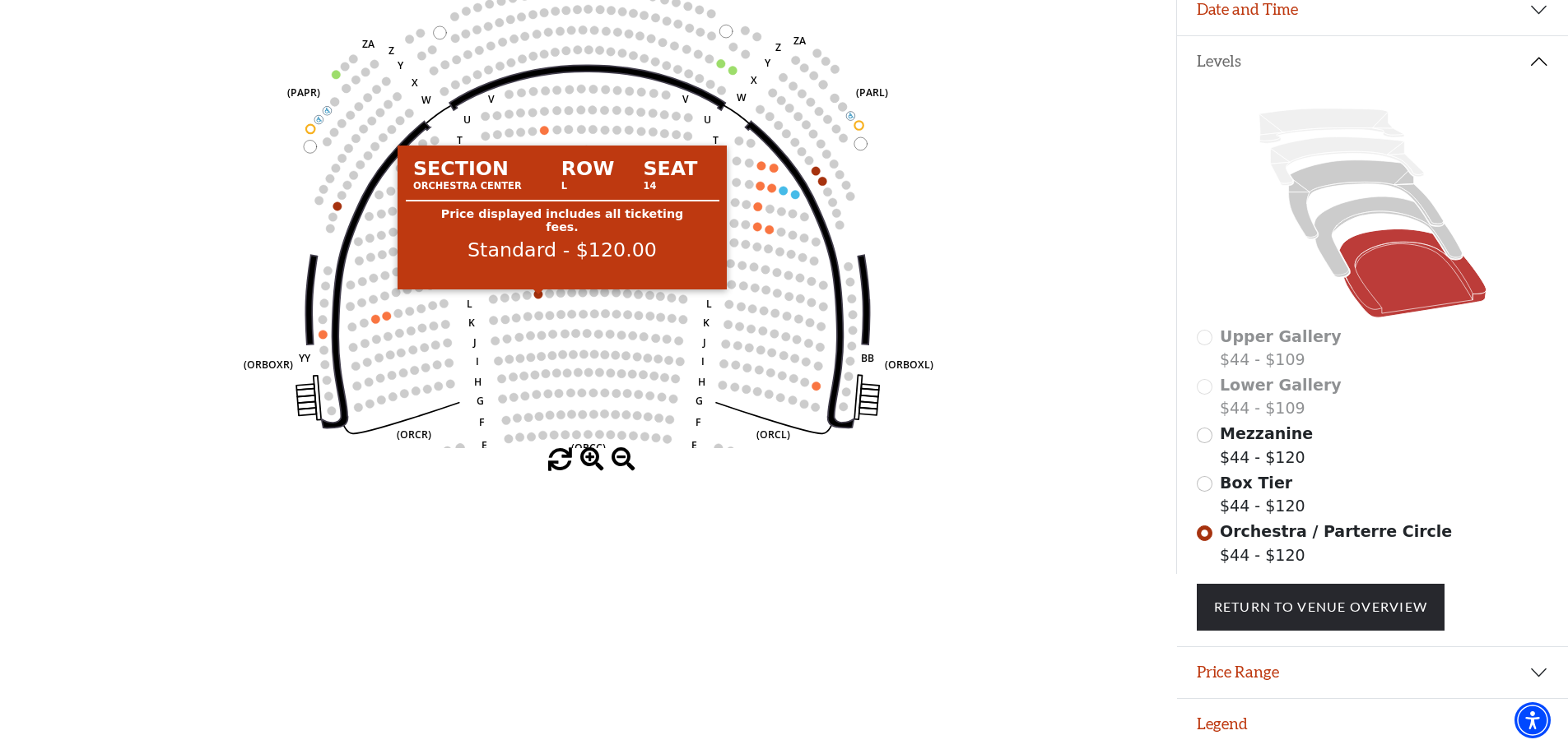
click at [537, 289] on circle at bounding box center [537, 293] width 9 height 9
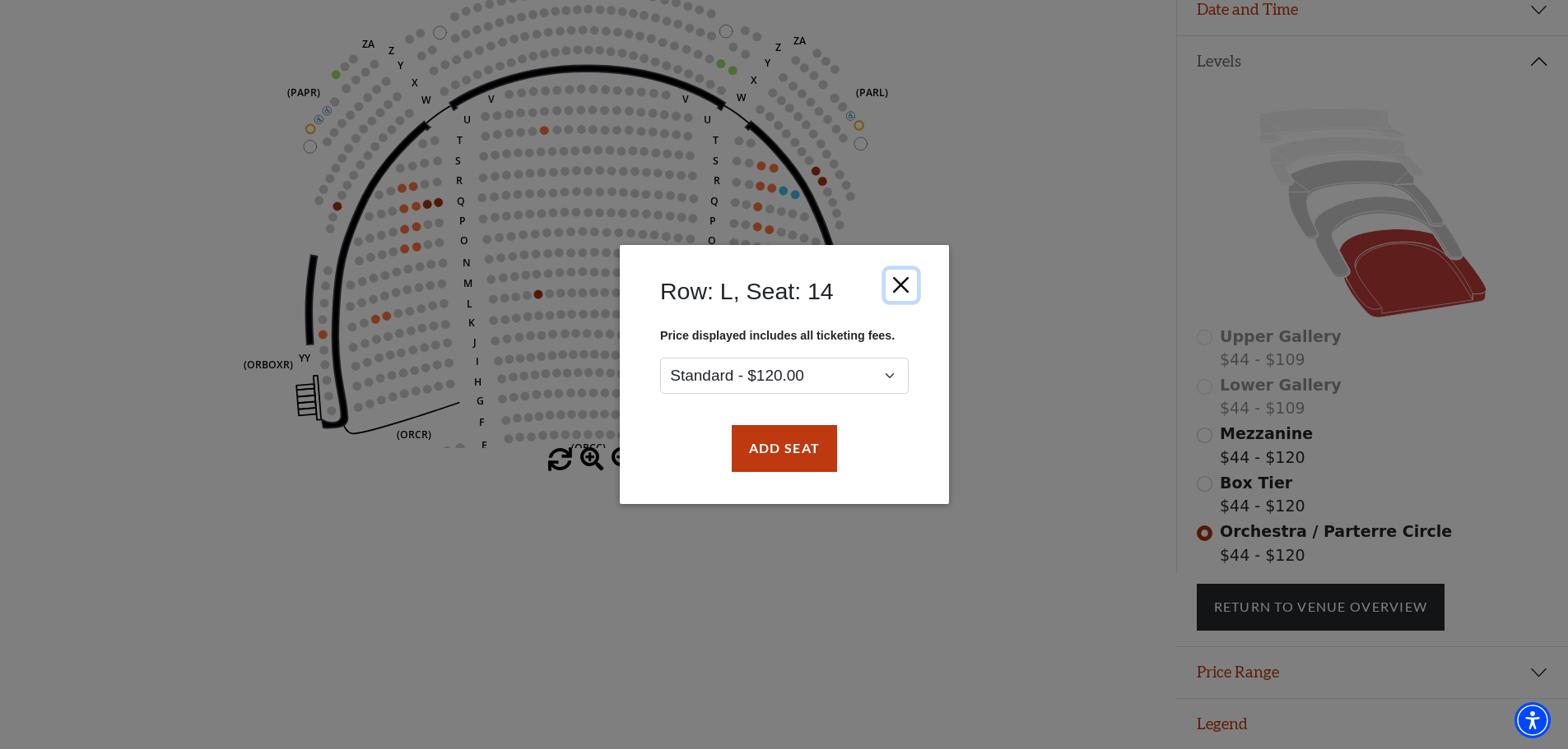
click at [899, 289] on button "Close" at bounding box center [900, 285] width 31 height 31
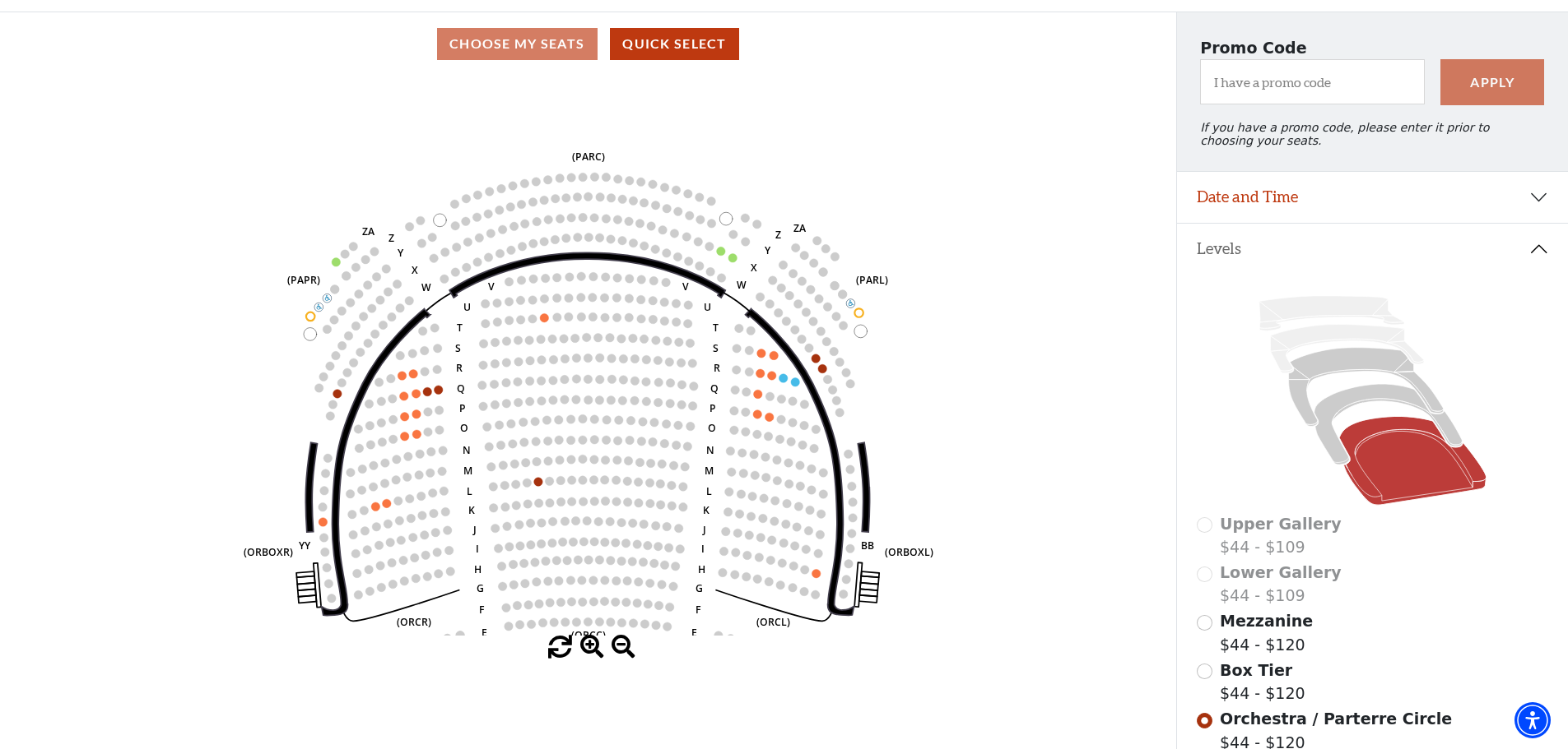
scroll to position [0, 0]
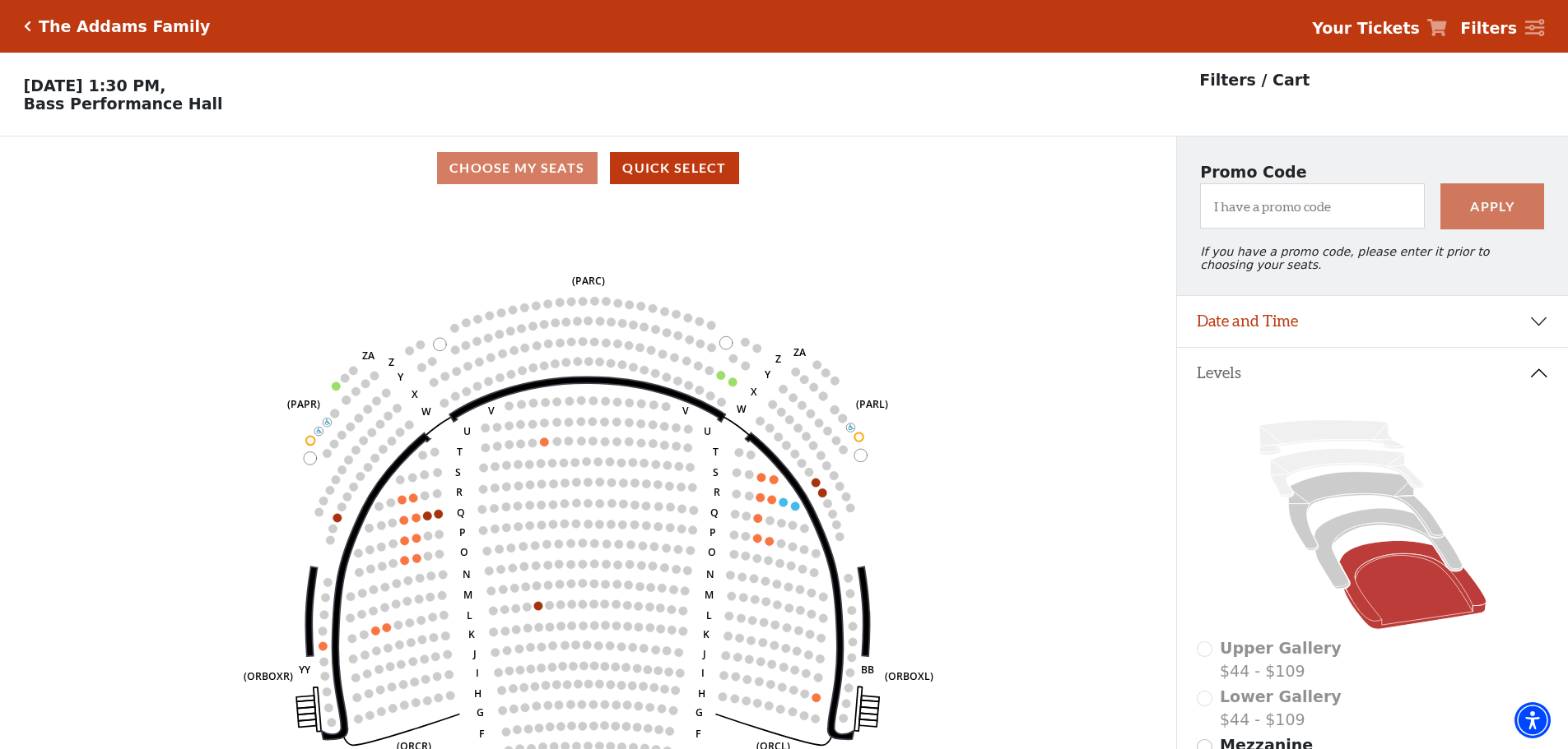
click at [1540, 28] on icon at bounding box center [1535, 27] width 20 height 18
